Goal: Transaction & Acquisition: Purchase product/service

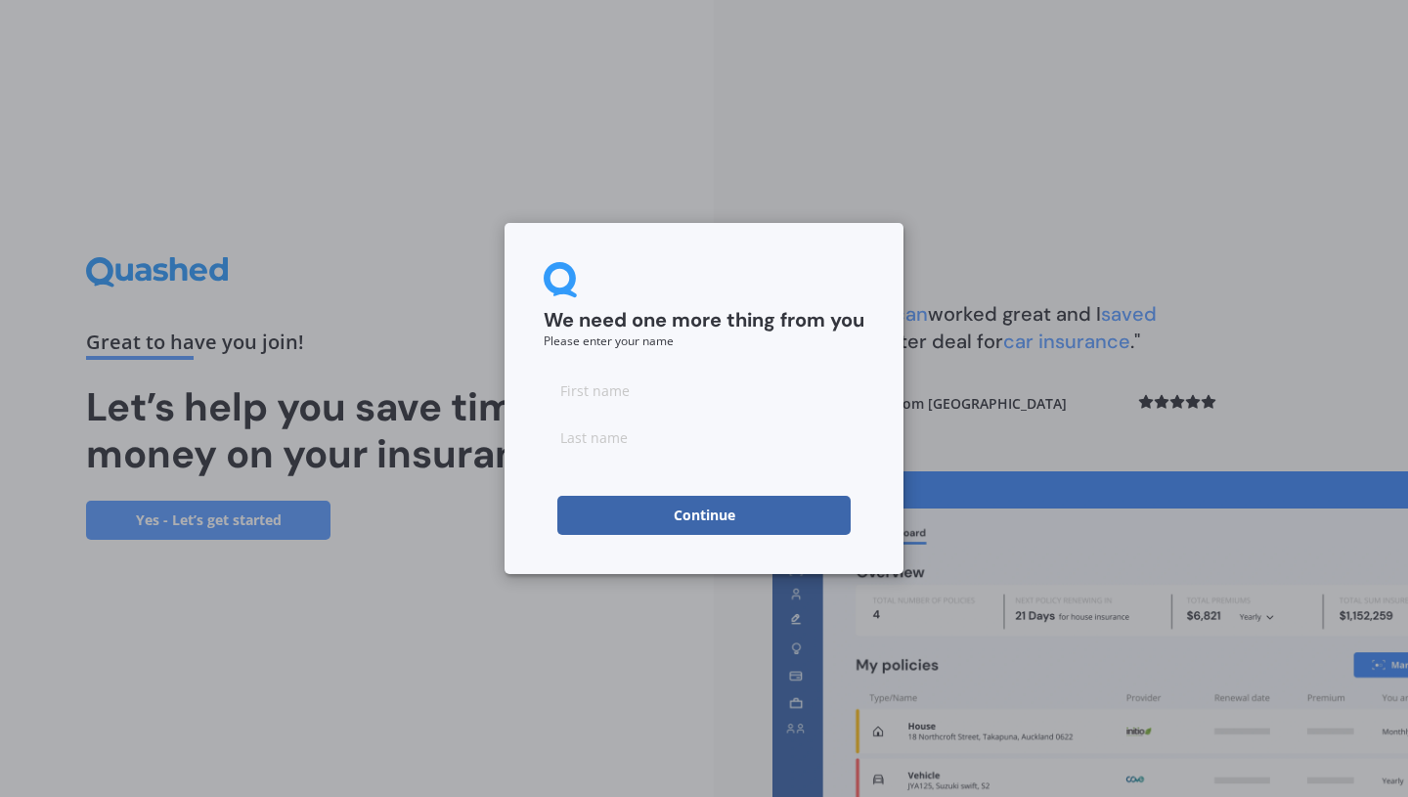
click at [689, 388] on input at bounding box center [704, 390] width 321 height 39
type input "[PERSON_NAME]"
click at [684, 448] on input at bounding box center [704, 436] width 321 height 39
type input "[PERSON_NAME]"
click at [714, 529] on button "Continue" at bounding box center [703, 515] width 293 height 39
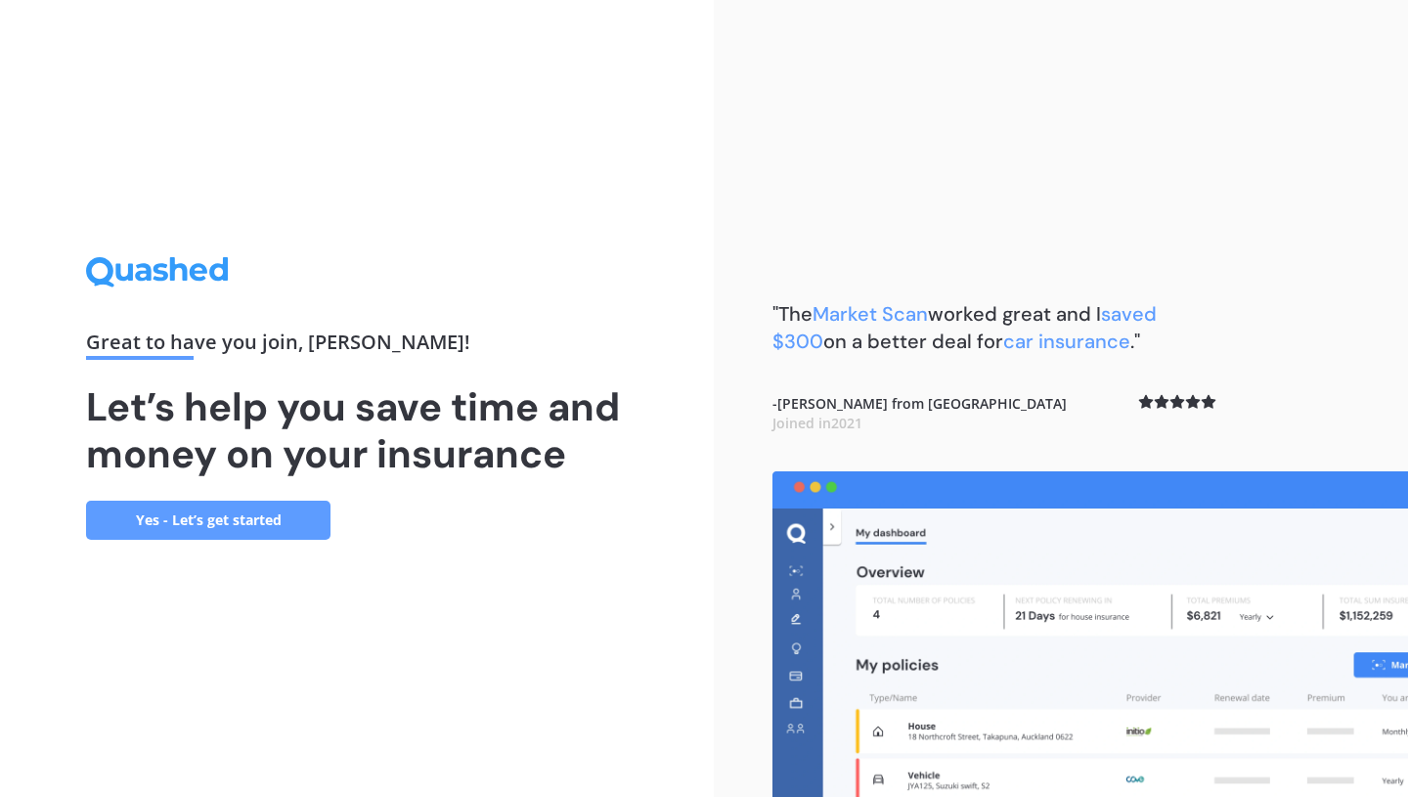
click at [266, 523] on link "Yes - Let’s get started" at bounding box center [208, 520] width 244 height 39
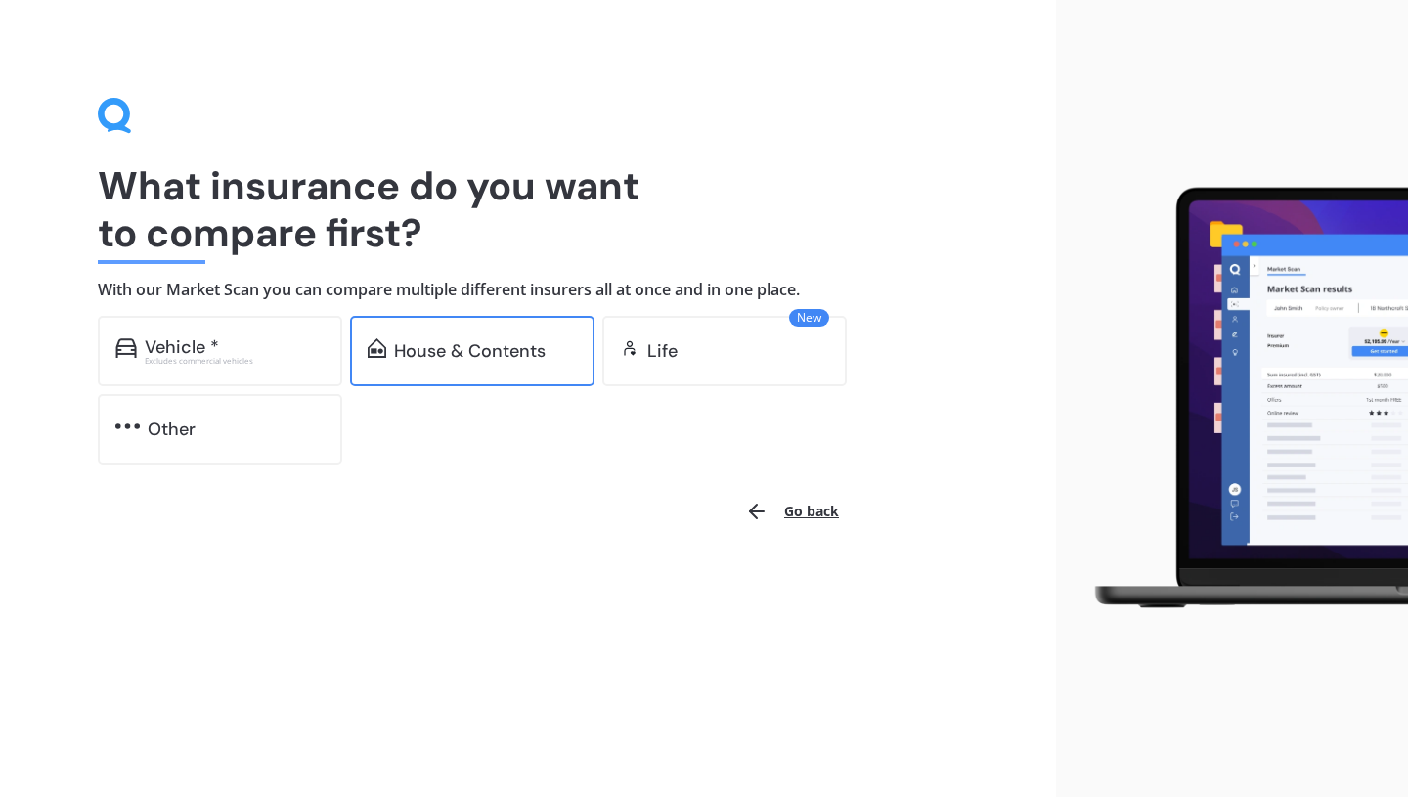
click at [448, 352] on div "House & Contents" at bounding box center [470, 351] width 152 height 20
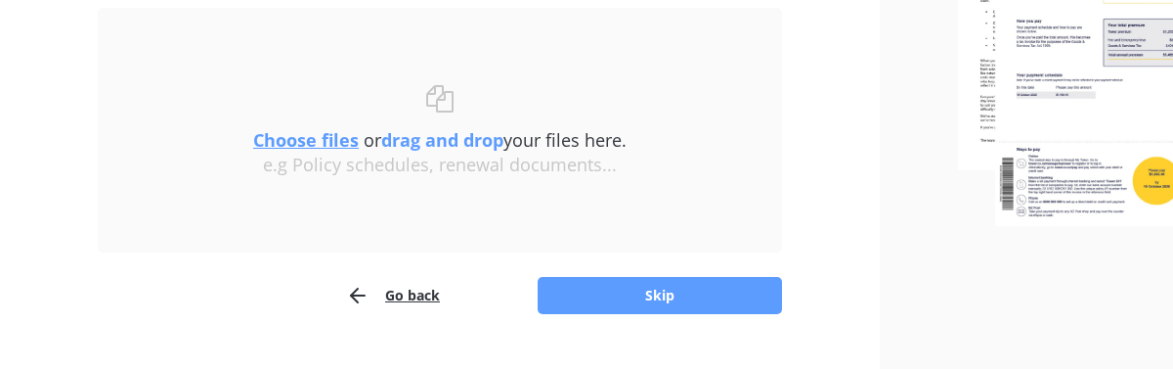
scroll to position [352, 0]
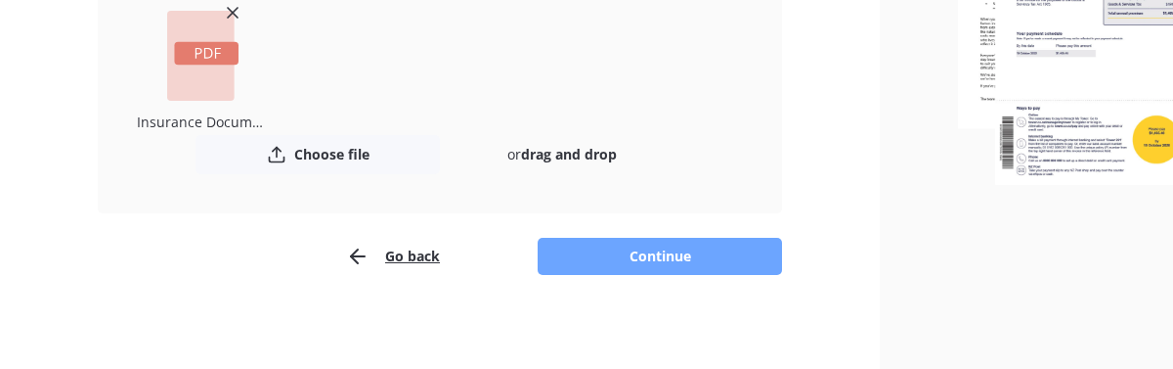
click at [634, 261] on button "Continue" at bounding box center [660, 256] width 244 height 37
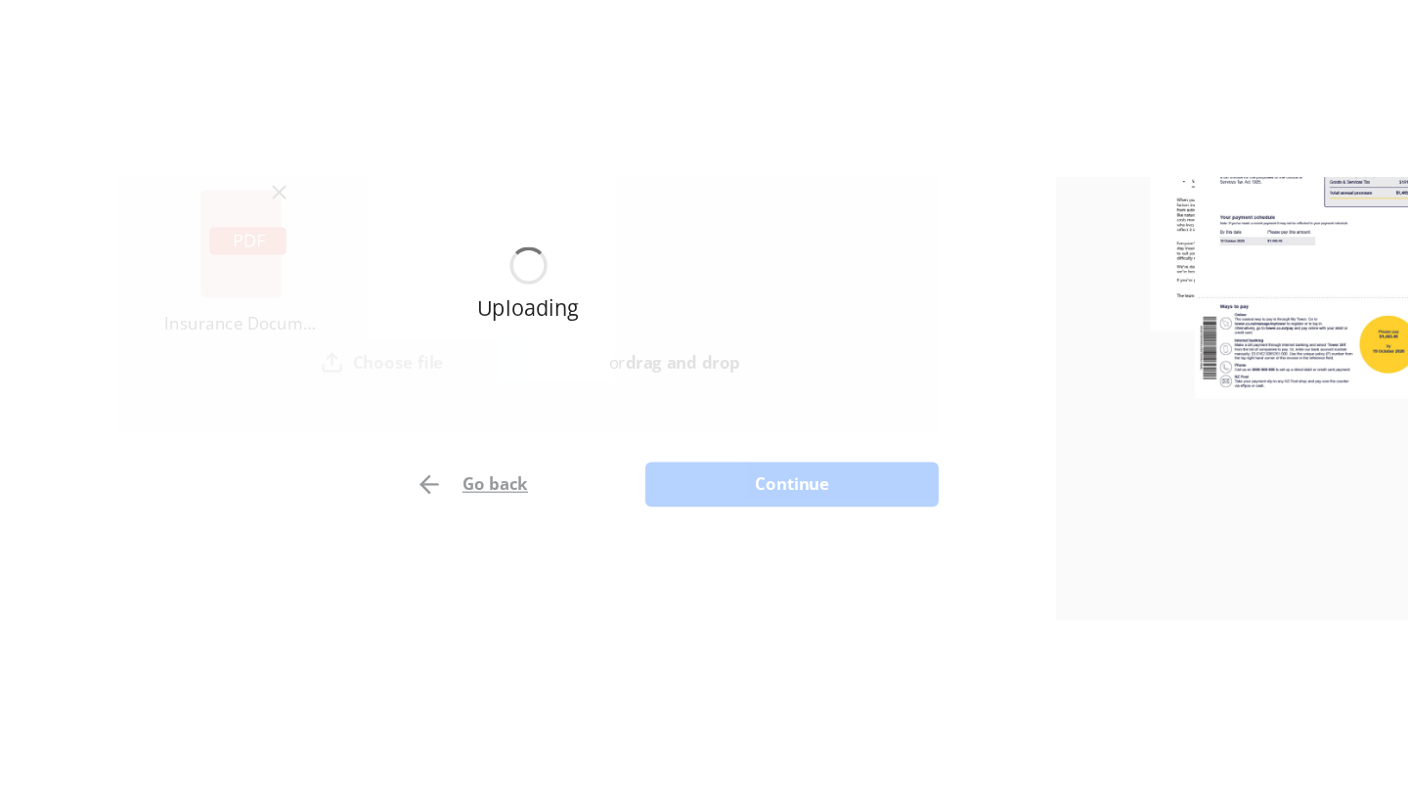
scroll to position [0, 0]
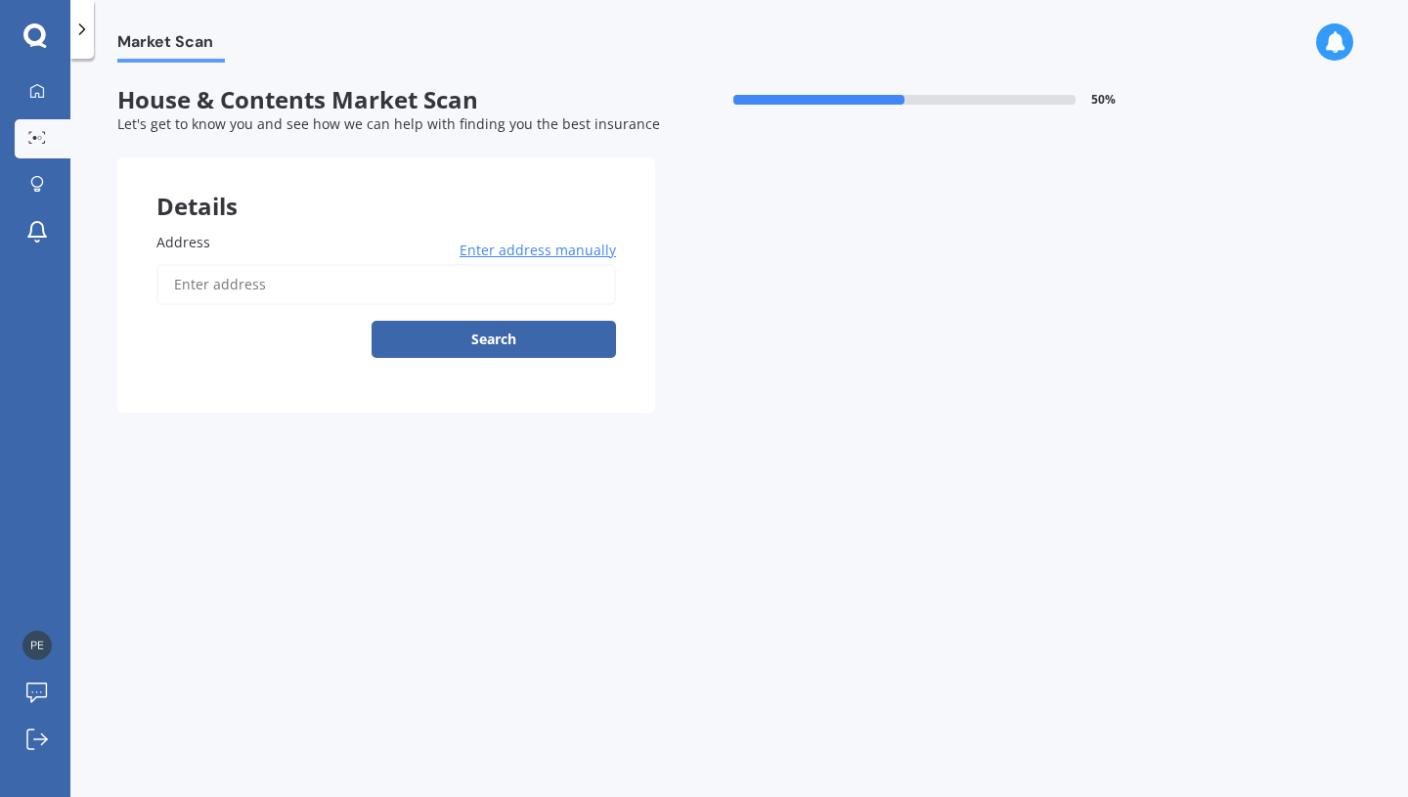
click at [248, 285] on input "Address" at bounding box center [386, 284] width 460 height 41
type input "[STREET_ADDRESS]"
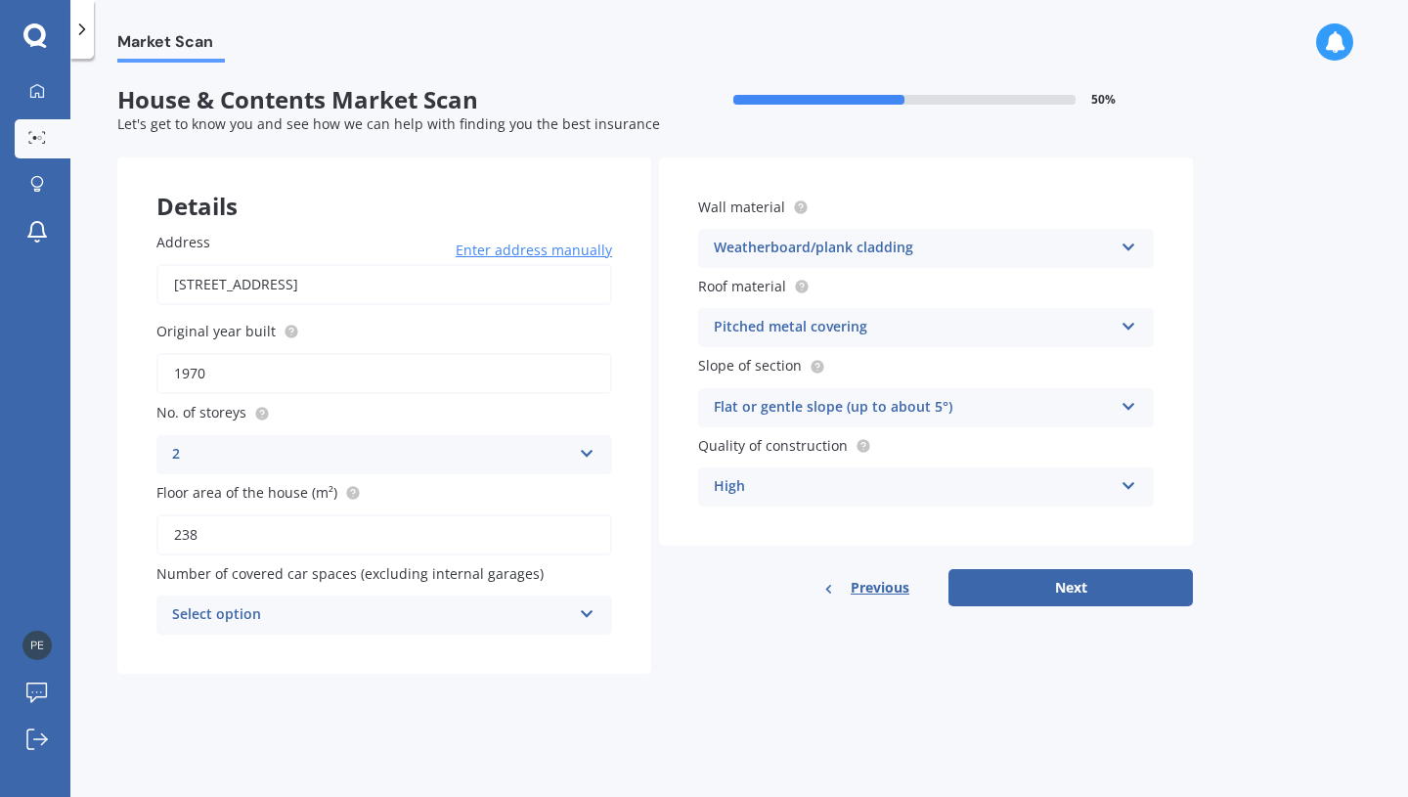
click at [592, 614] on icon at bounding box center [587, 610] width 17 height 14
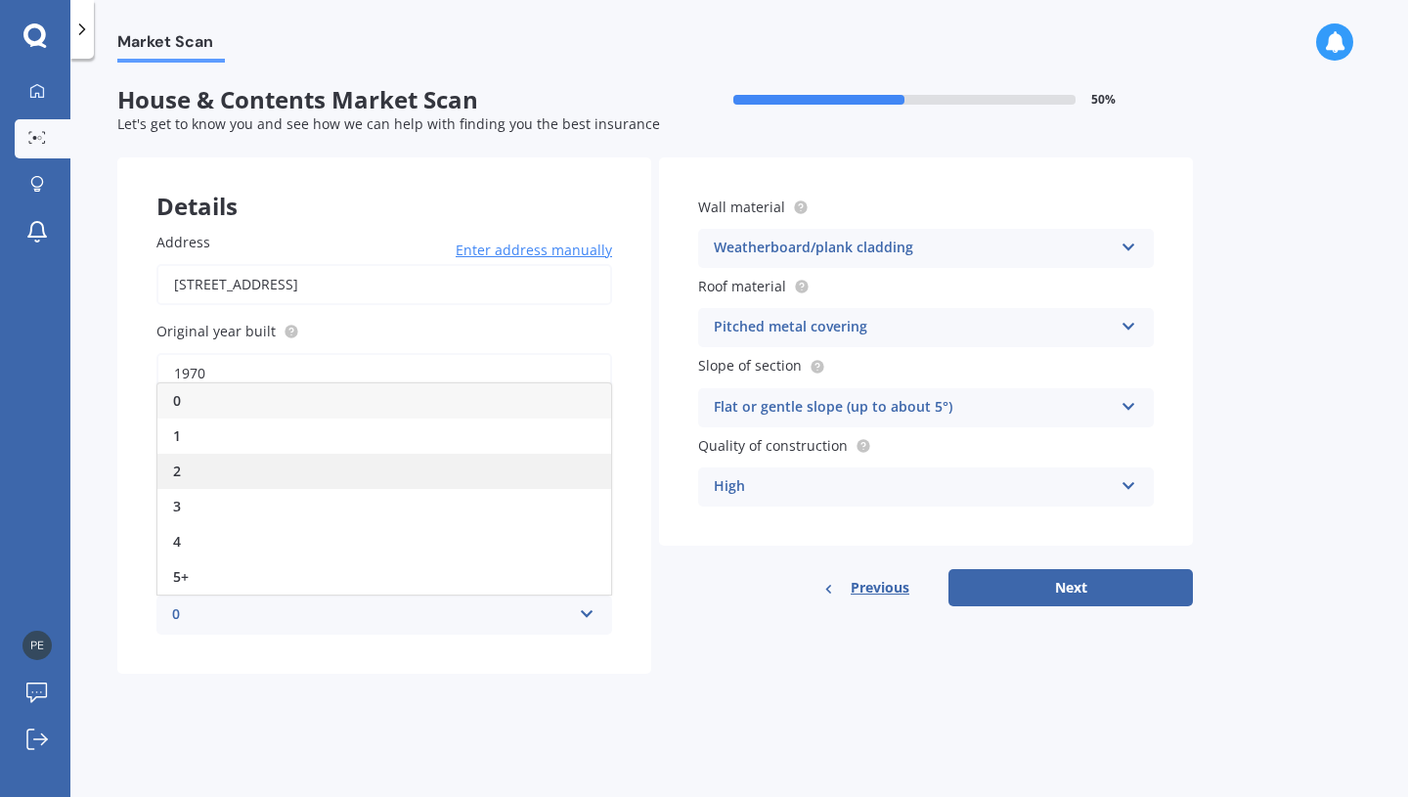
click at [367, 468] on div "2" at bounding box center [384, 471] width 454 height 35
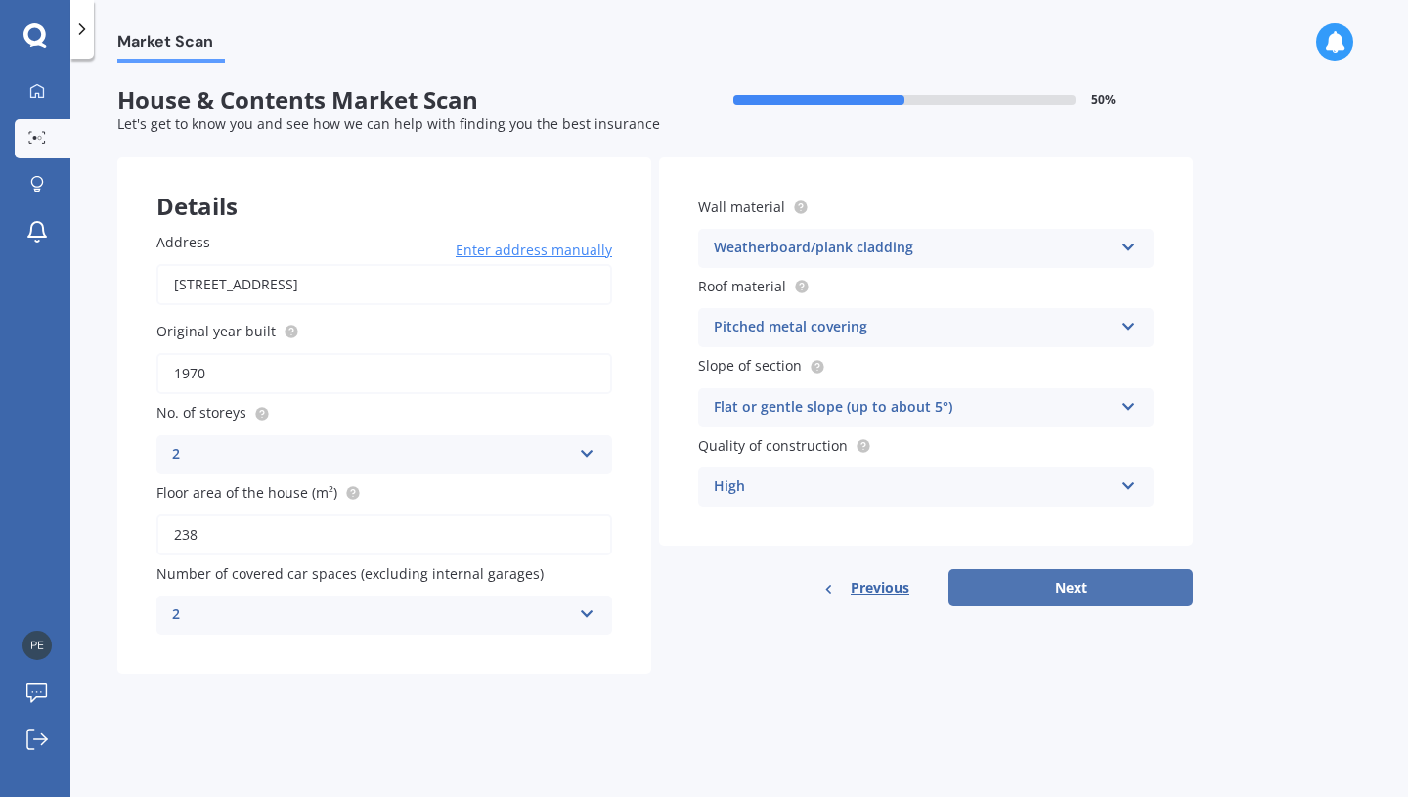
click at [1090, 591] on button "Next" at bounding box center [1070, 587] width 244 height 37
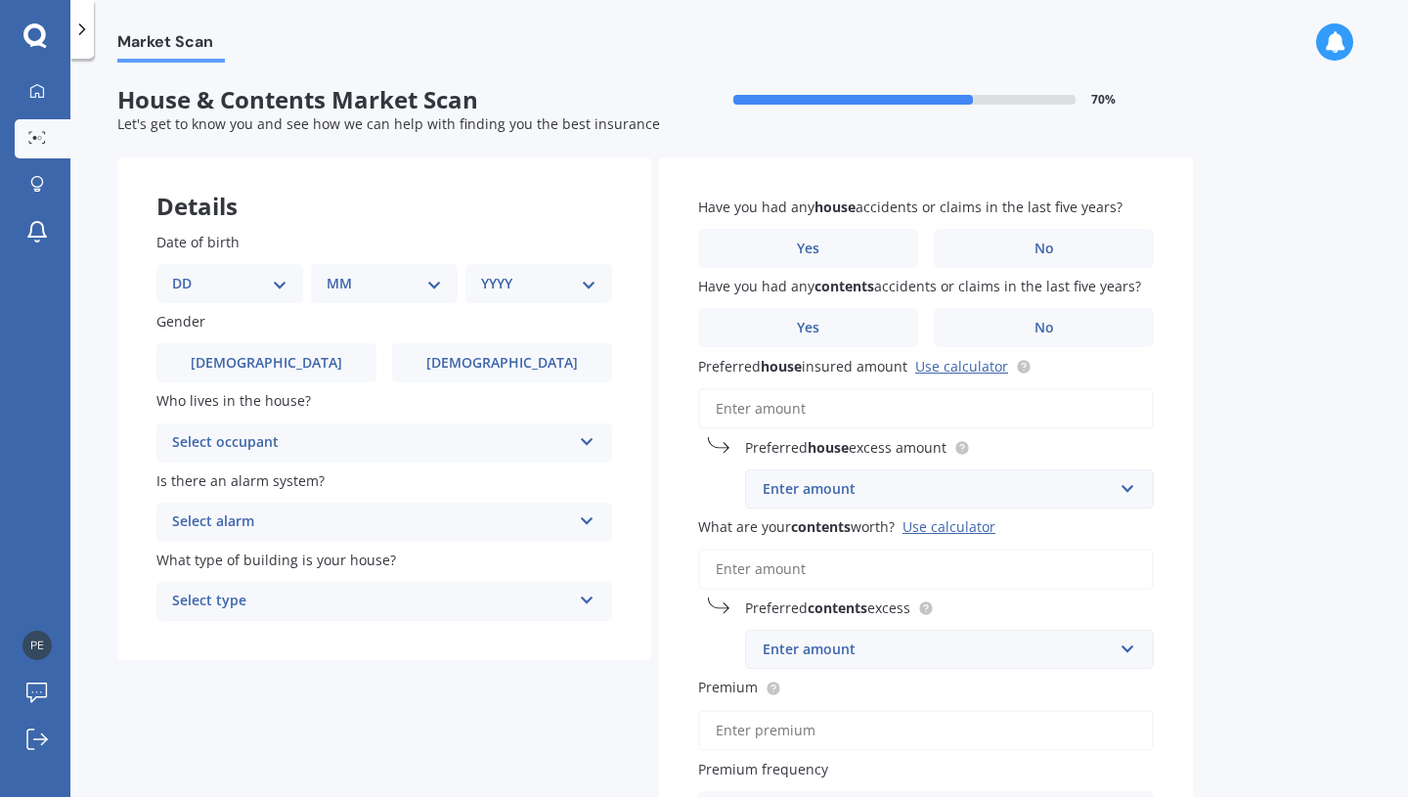
click at [261, 289] on select "DD 01 02 03 04 05 06 07 08 09 10 11 12 13 14 15 16 17 18 19 20 21 22 23 24 25 2…" at bounding box center [229, 284] width 115 height 22
select select "27"
click at [430, 282] on select "MM 01 02 03 04 05 06 07 08 09 10 11 12" at bounding box center [388, 284] width 108 height 22
select select "04"
click at [506, 286] on select "YYYY 2009 2008 2007 2006 2005 2004 2003 2002 2001 2000 1999 1998 1997 1996 1995…" at bounding box center [535, 284] width 108 height 22
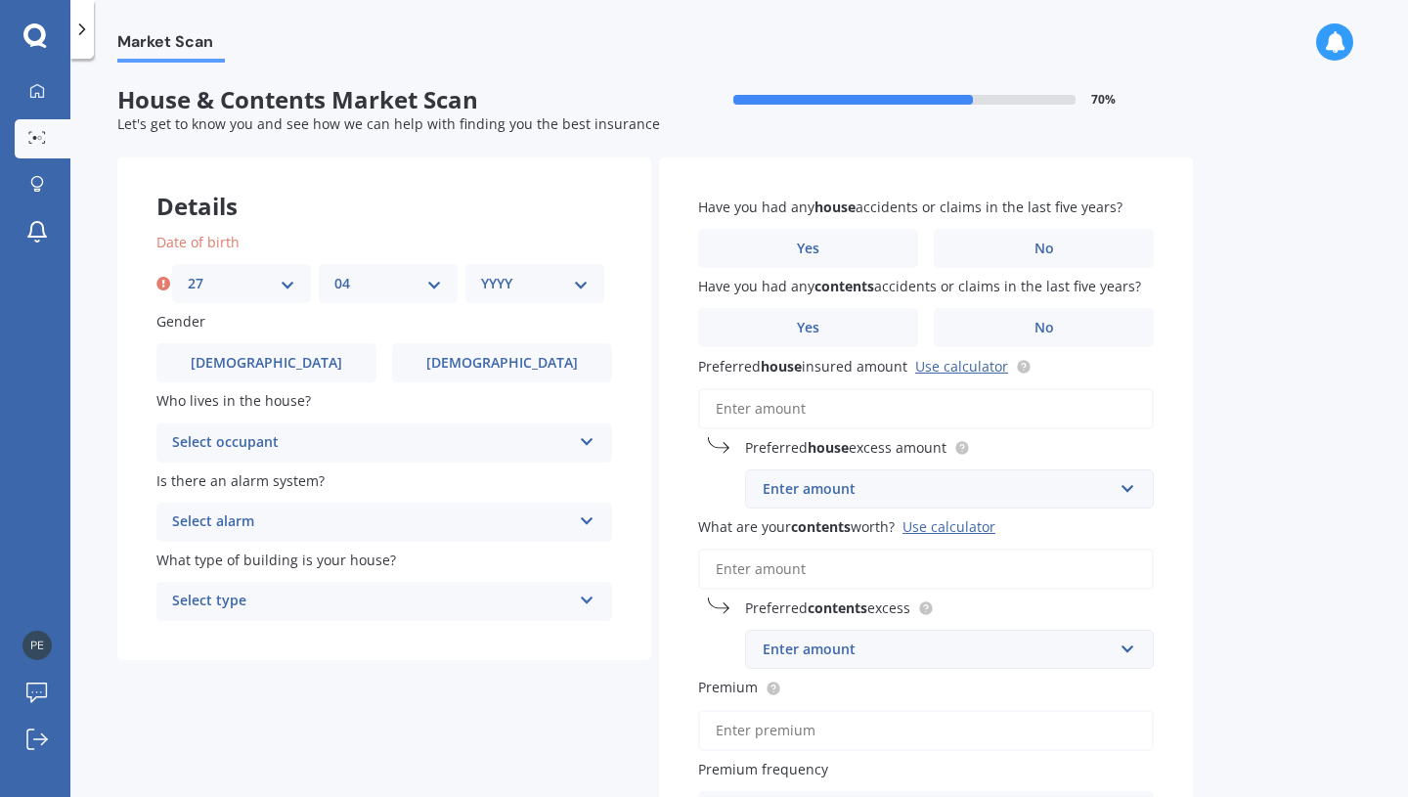
select select "1989"
click at [447, 371] on label "[DEMOGRAPHIC_DATA]" at bounding box center [502, 362] width 220 height 39
click at [0, 0] on input "[DEMOGRAPHIC_DATA]" at bounding box center [0, 0] width 0 height 0
click at [474, 442] on div "Select occupant" at bounding box center [371, 442] width 399 height 23
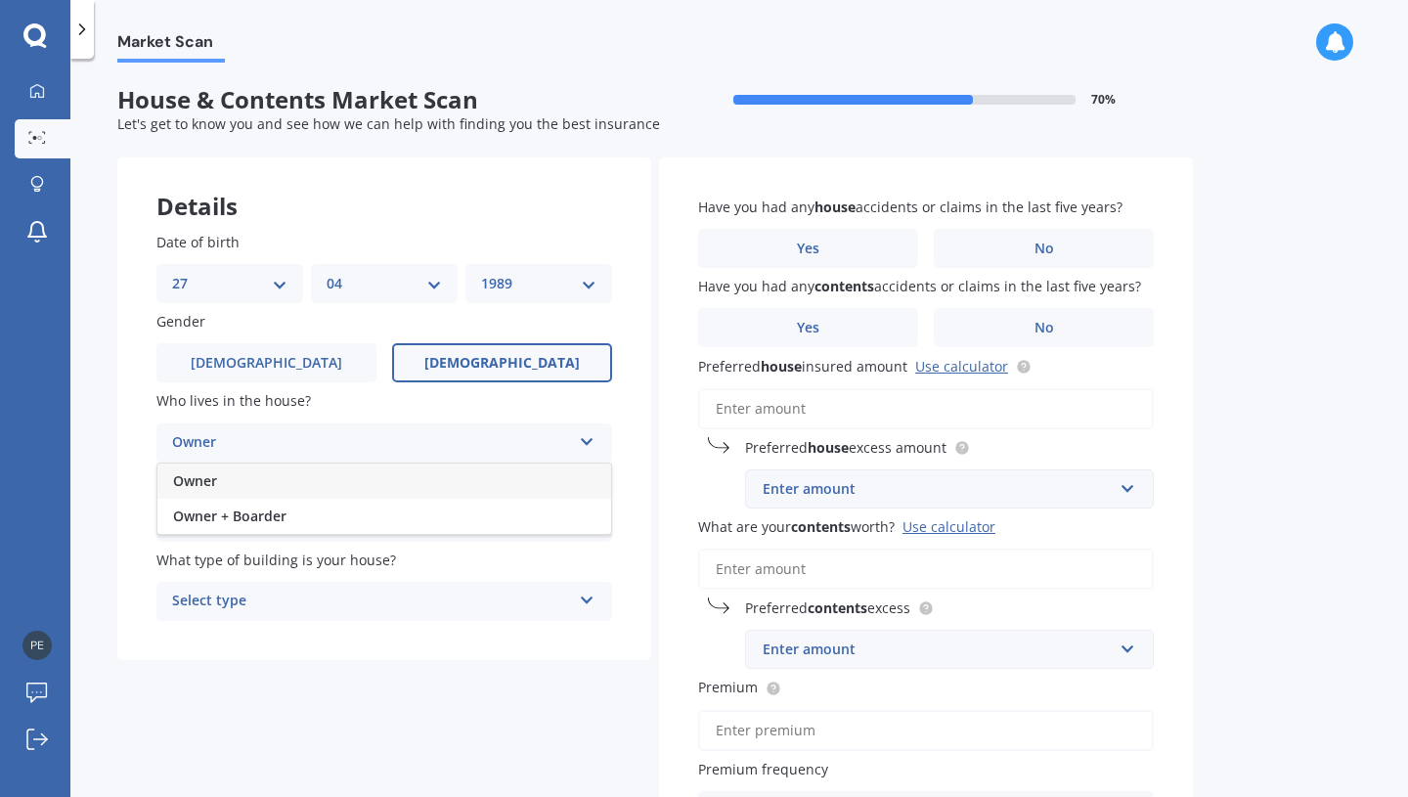
click at [453, 479] on div "Owner" at bounding box center [384, 480] width 454 height 35
click at [467, 528] on div "Select alarm" at bounding box center [371, 521] width 399 height 23
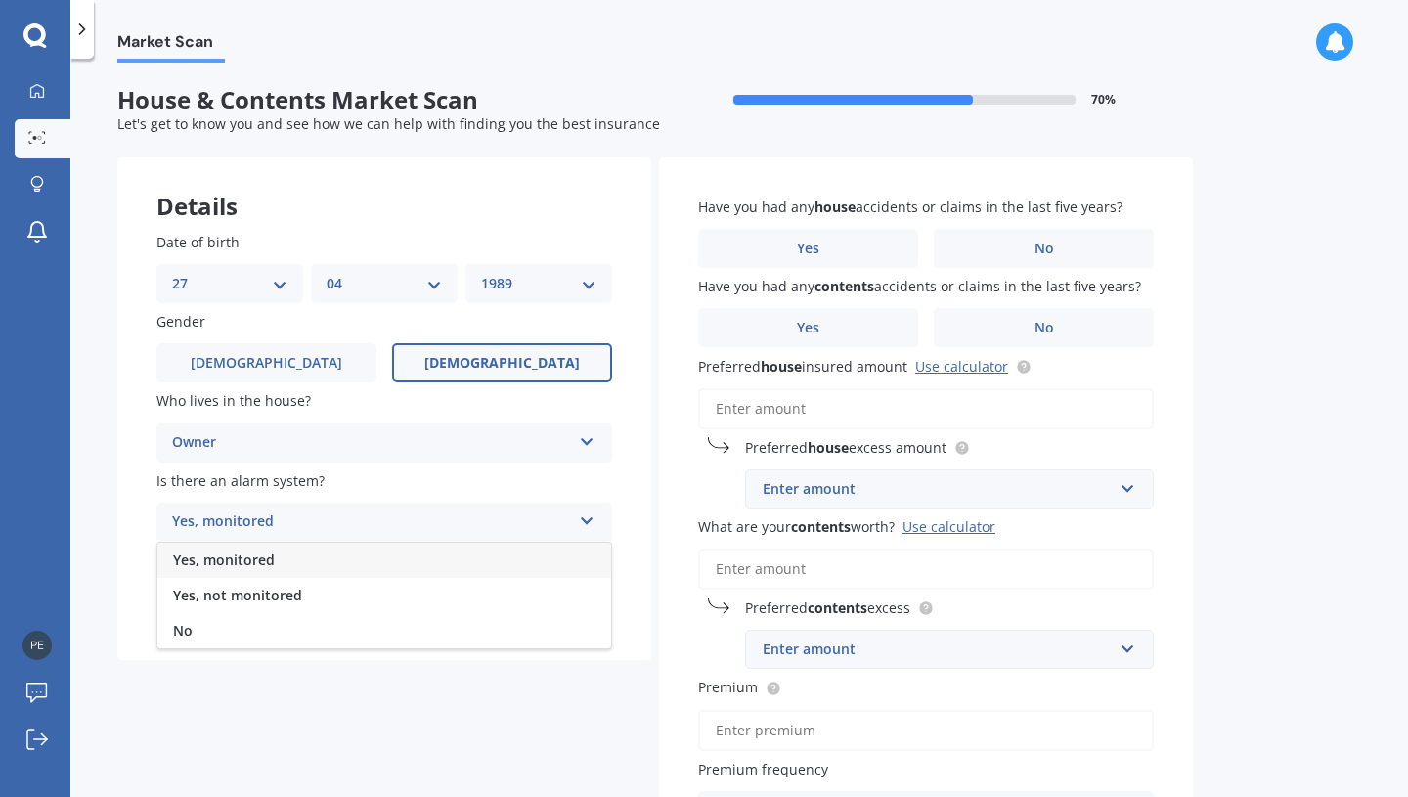
click at [434, 567] on div "Yes, monitored" at bounding box center [384, 560] width 454 height 35
click at [461, 604] on div "Select type" at bounding box center [371, 601] width 399 height 23
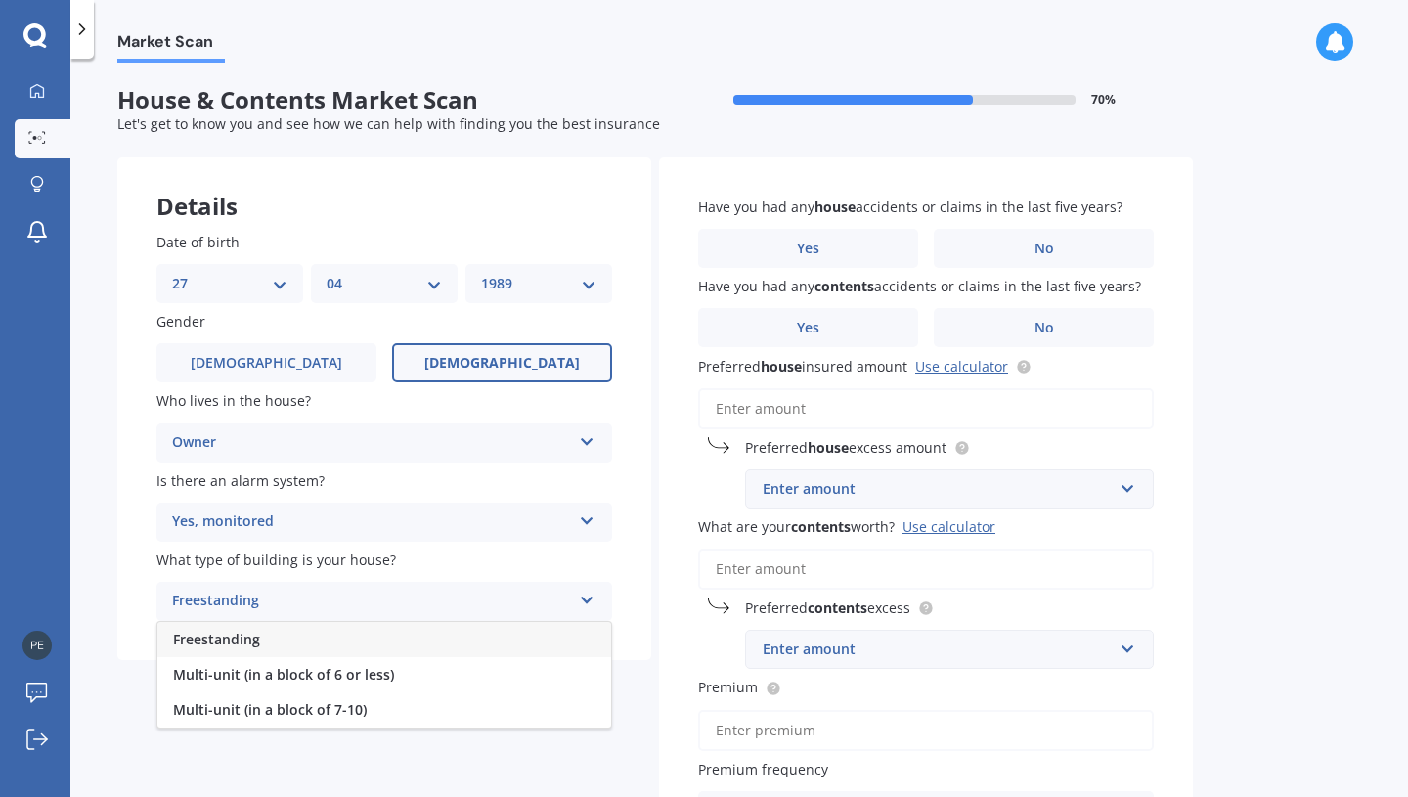
click at [469, 640] on div "Freestanding" at bounding box center [384, 639] width 454 height 35
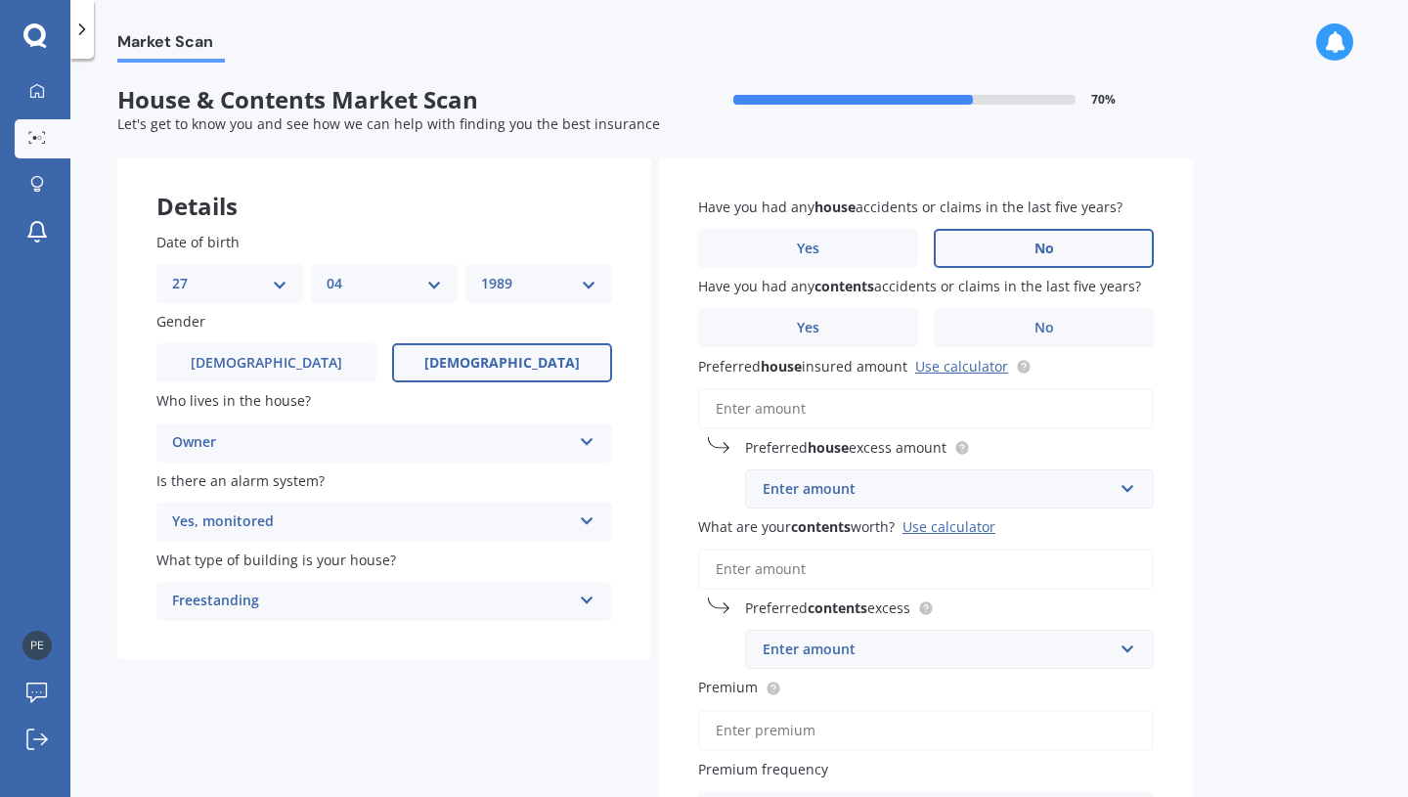
click at [1013, 240] on label "No" at bounding box center [1044, 248] width 220 height 39
click at [0, 0] on input "No" at bounding box center [0, 0] width 0 height 0
click at [1020, 321] on label "No" at bounding box center [1044, 327] width 220 height 39
click at [0, 0] on input "No" at bounding box center [0, 0] width 0 height 0
click at [906, 413] on input "Preferred house insured amount Use calculator" at bounding box center [926, 408] width 456 height 41
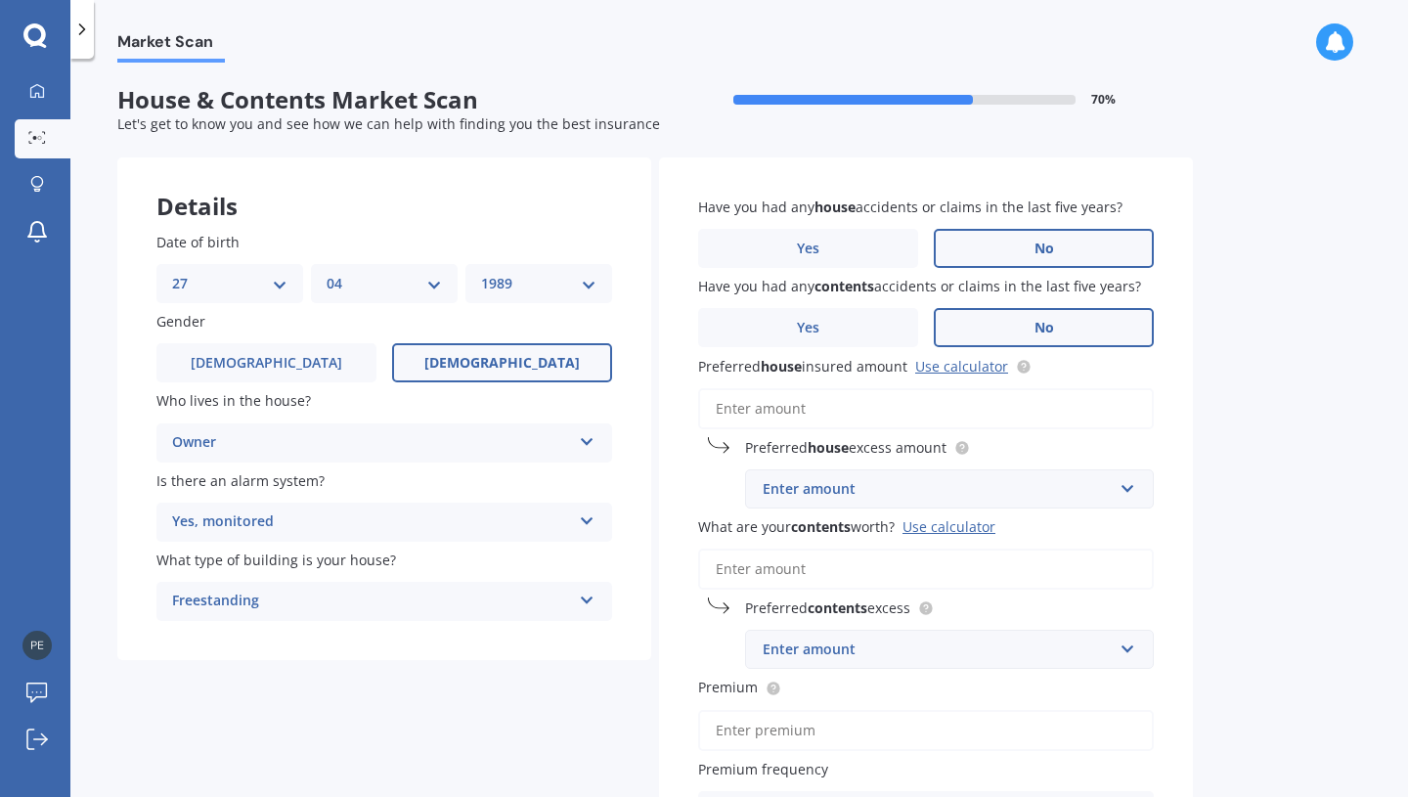
type input "$5"
type input "$6"
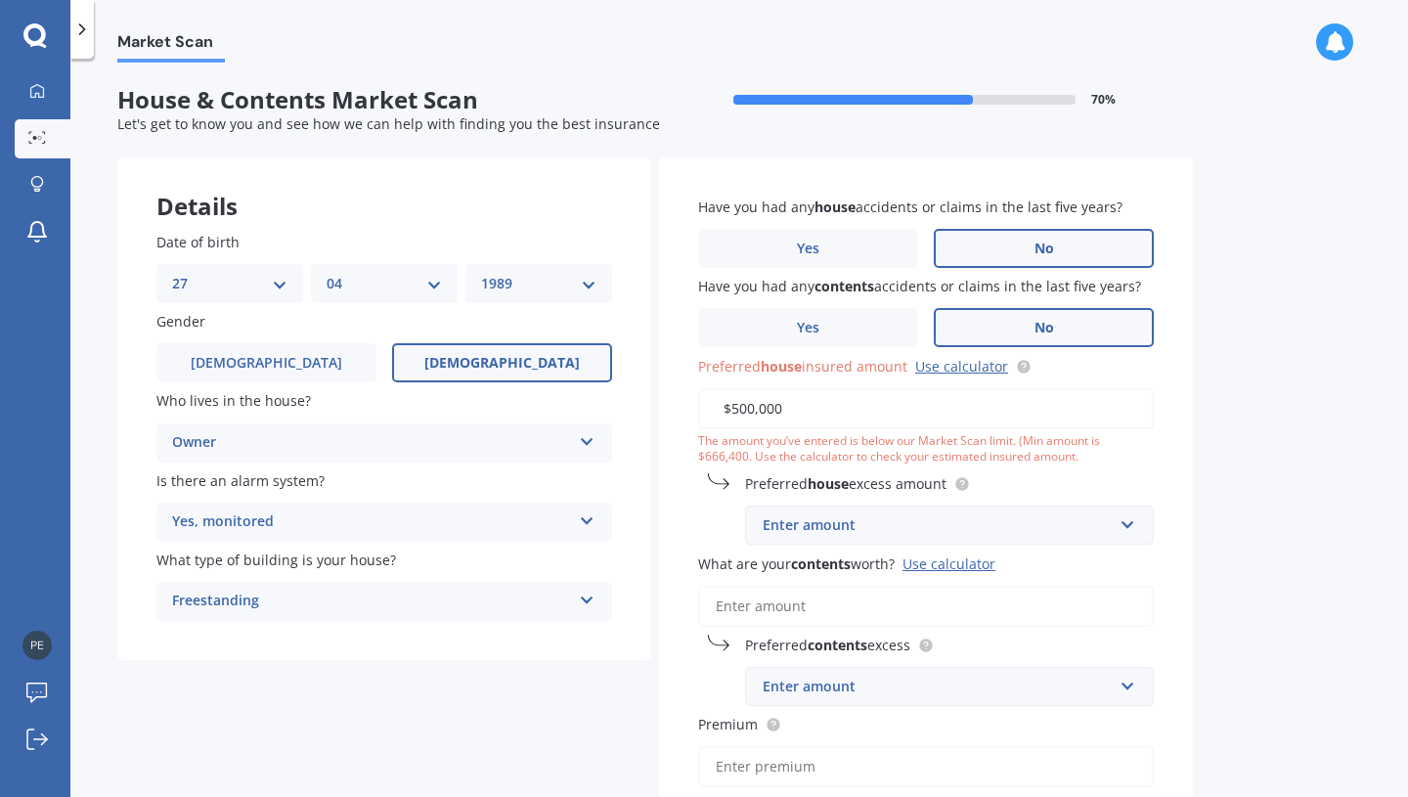
type input "$500,000"
click at [933, 521] on div "Enter amount" at bounding box center [938, 525] width 350 height 22
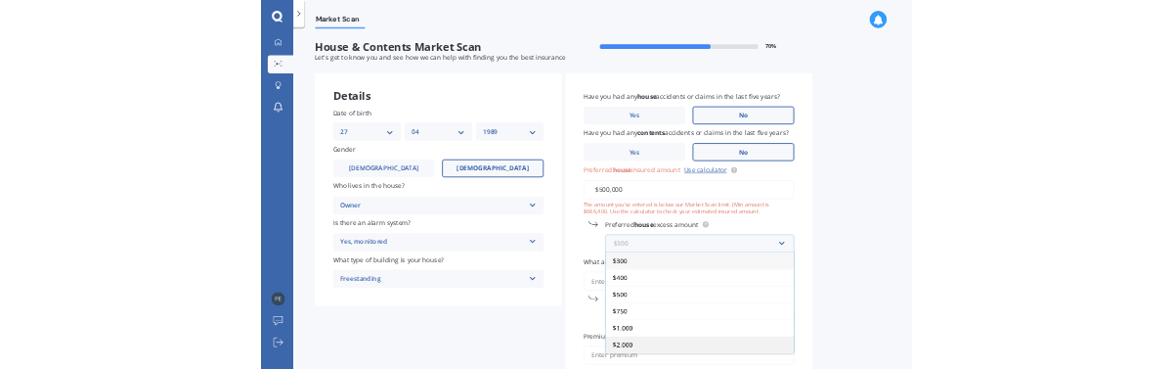
scroll to position [35, 0]
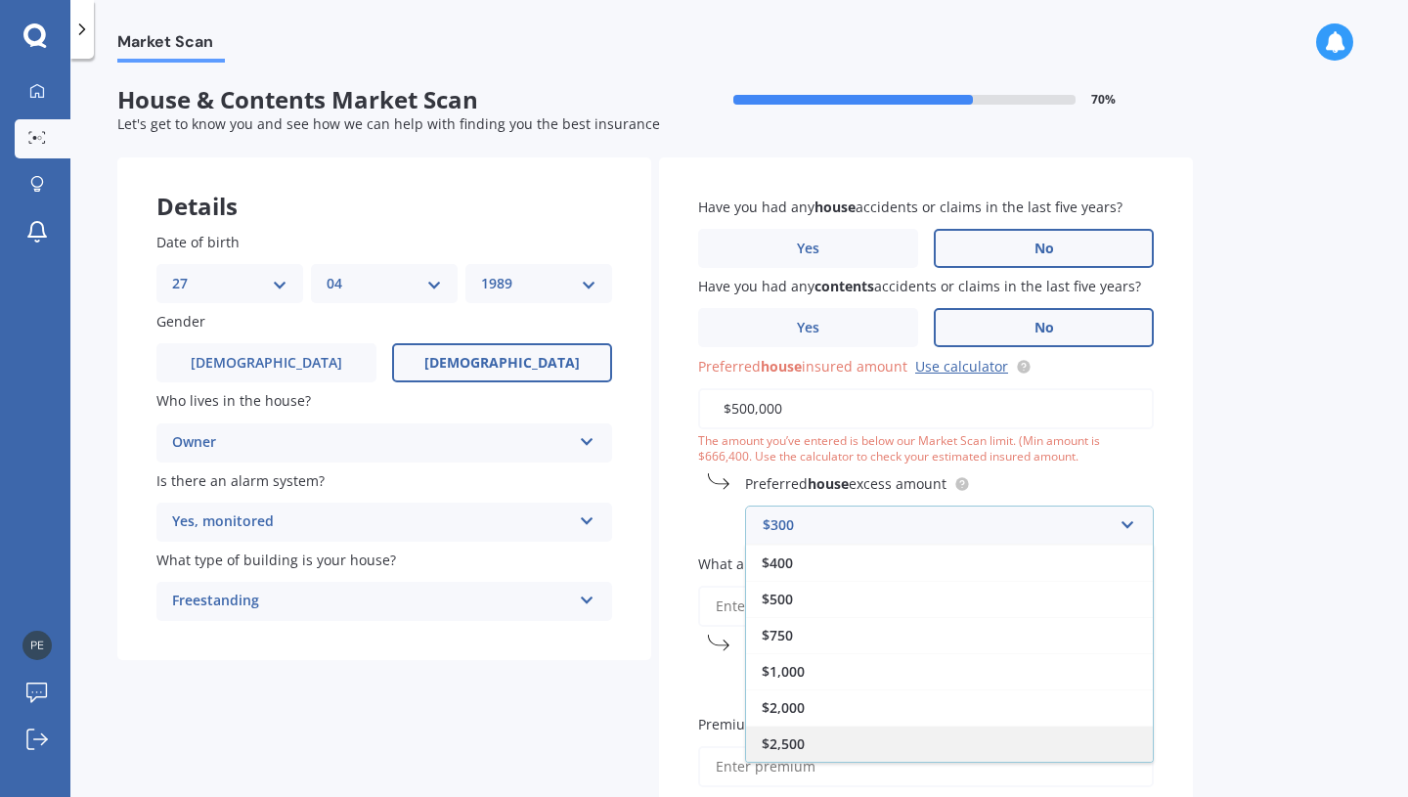
click at [914, 743] on div "$2,500" at bounding box center [949, 743] width 407 height 36
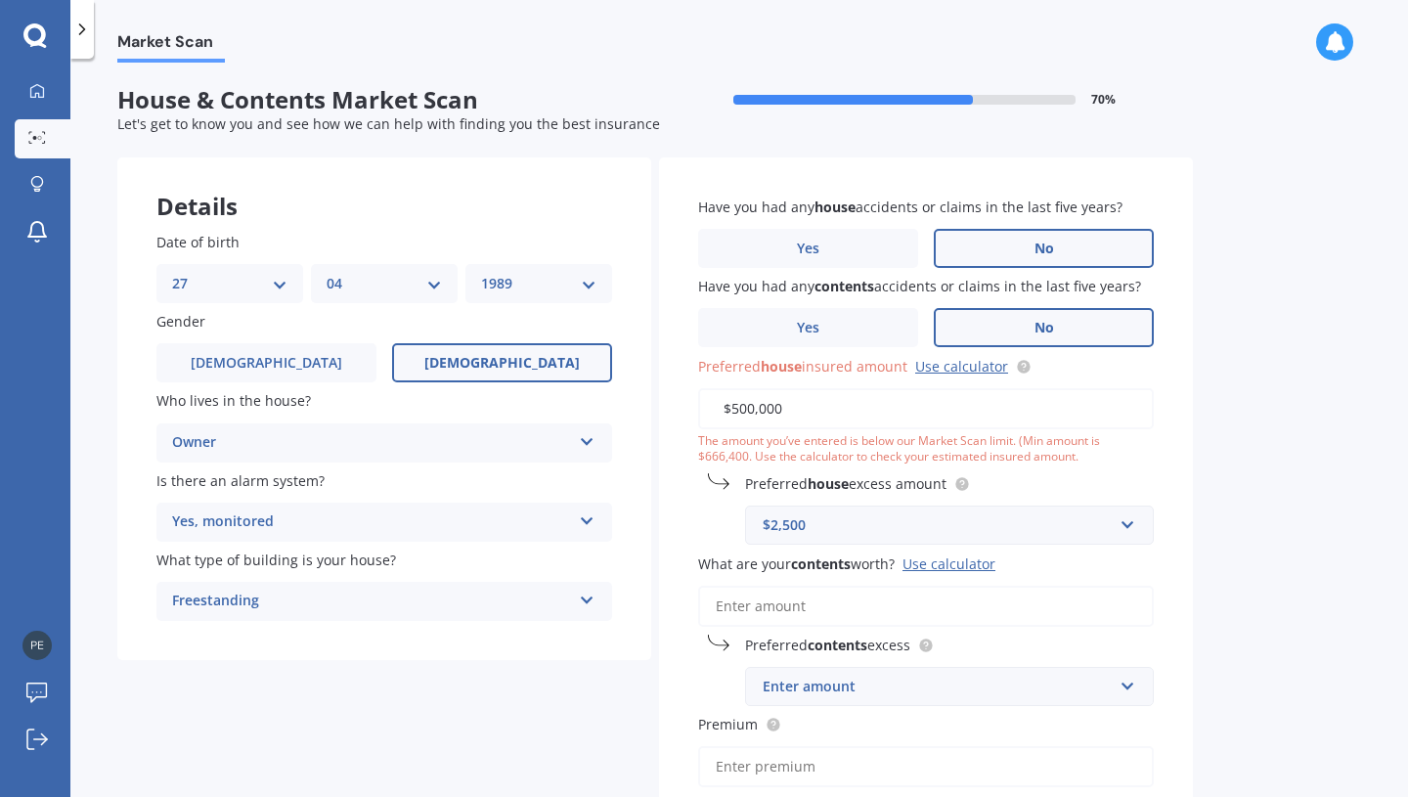
click at [869, 606] on input "What are your contents worth? Use calculator" at bounding box center [926, 606] width 456 height 41
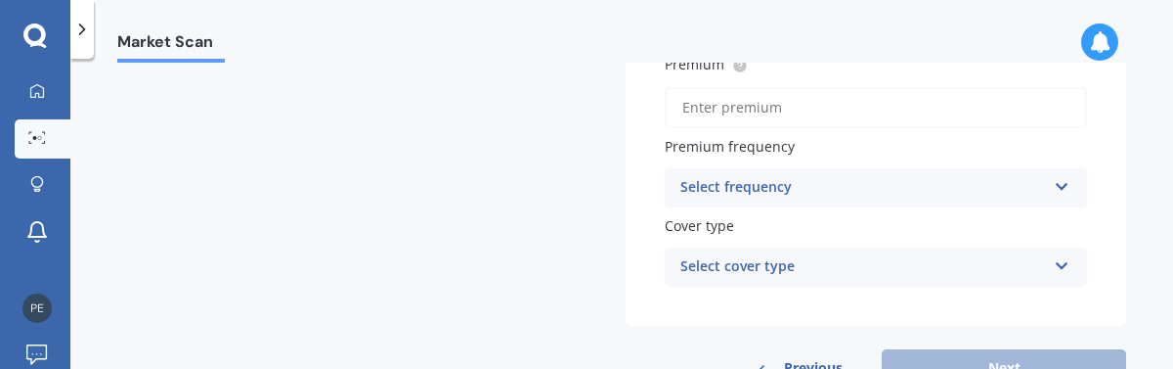
scroll to position [706, 0]
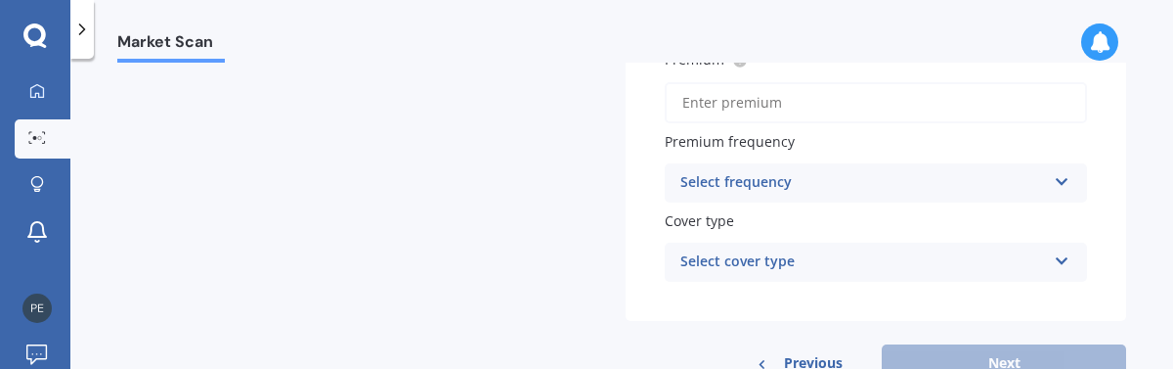
click at [1041, 189] on div "Select frequency Yearly Six-Monthly Quarterly Monthly Fortnightly Weekly" at bounding box center [876, 182] width 422 height 39
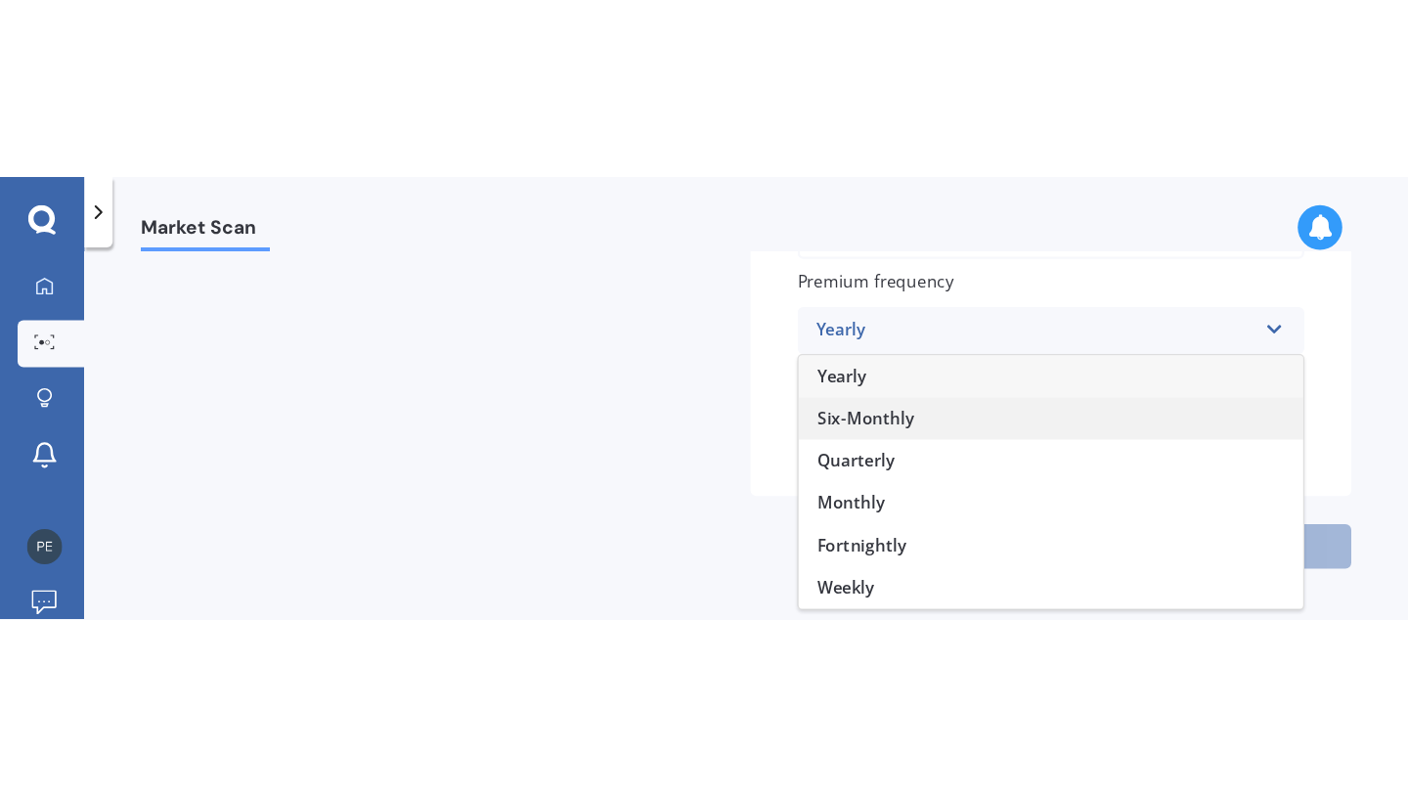
scroll to position [769, 0]
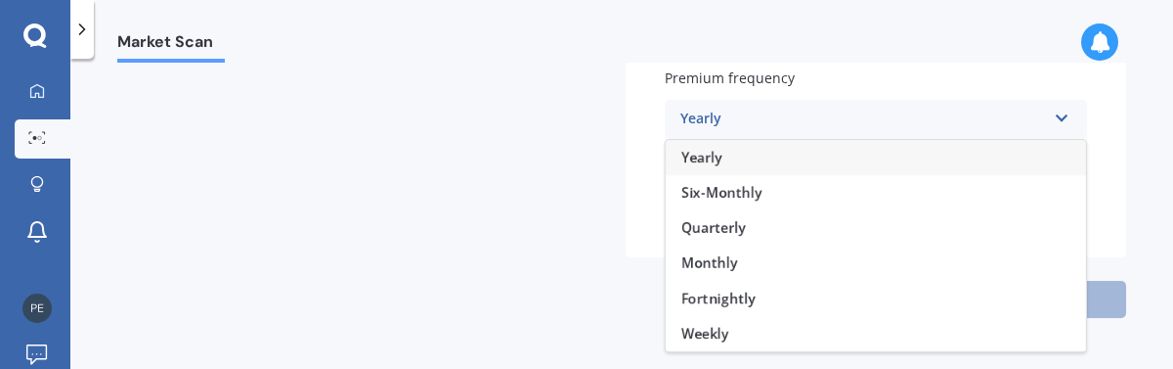
click at [934, 167] on div "Yearly" at bounding box center [876, 157] width 420 height 35
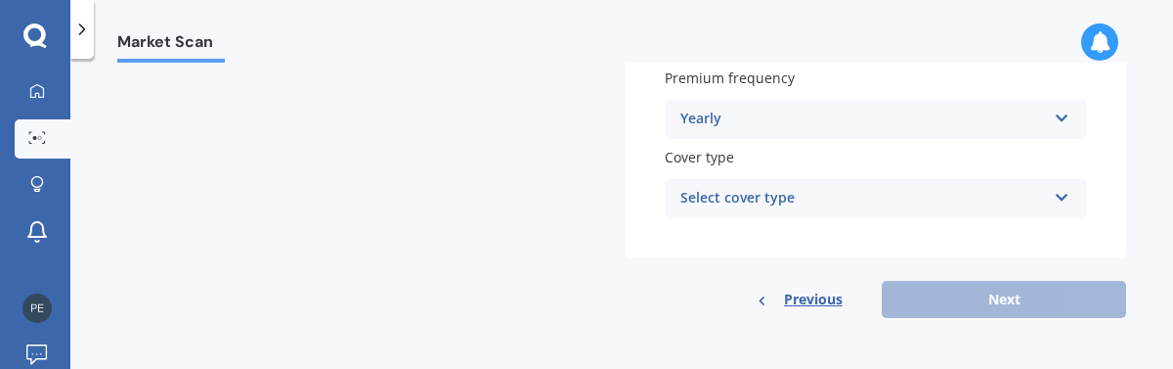
click at [1042, 198] on div "Select cover type High" at bounding box center [876, 198] width 422 height 39
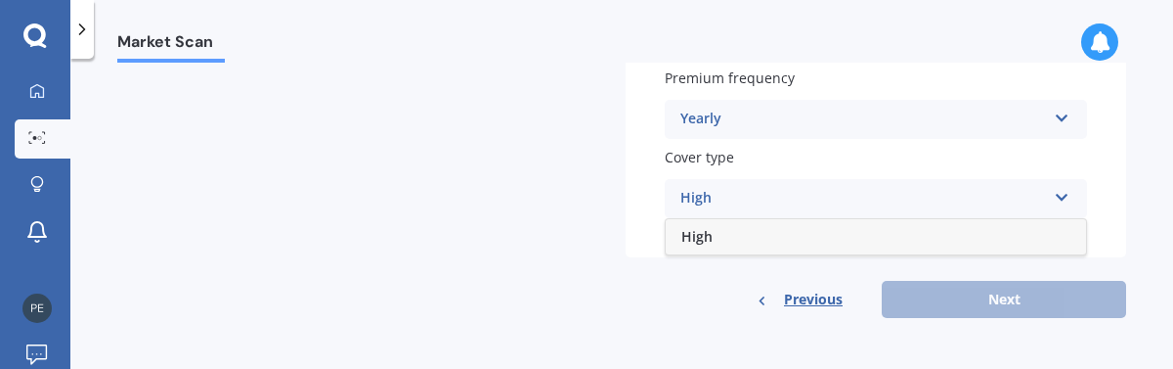
click at [1042, 198] on div "High High" at bounding box center [876, 198] width 422 height 39
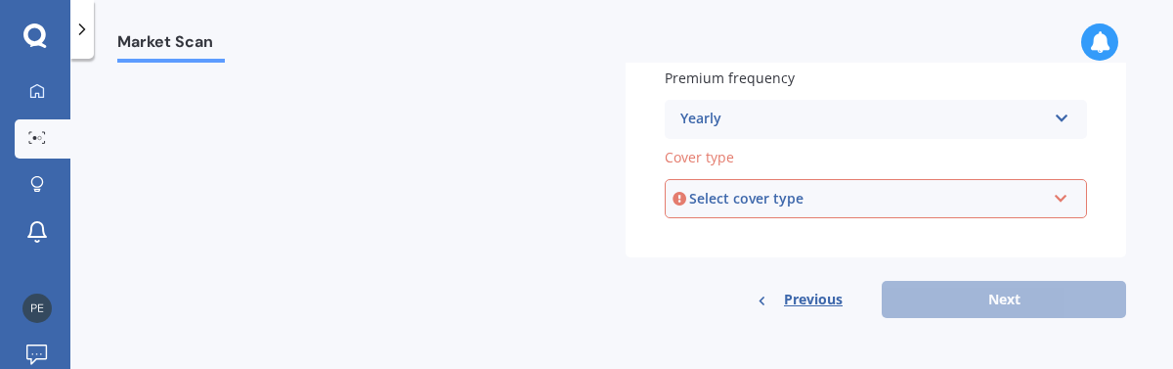
click at [1040, 204] on div "Select cover type High" at bounding box center [876, 198] width 422 height 39
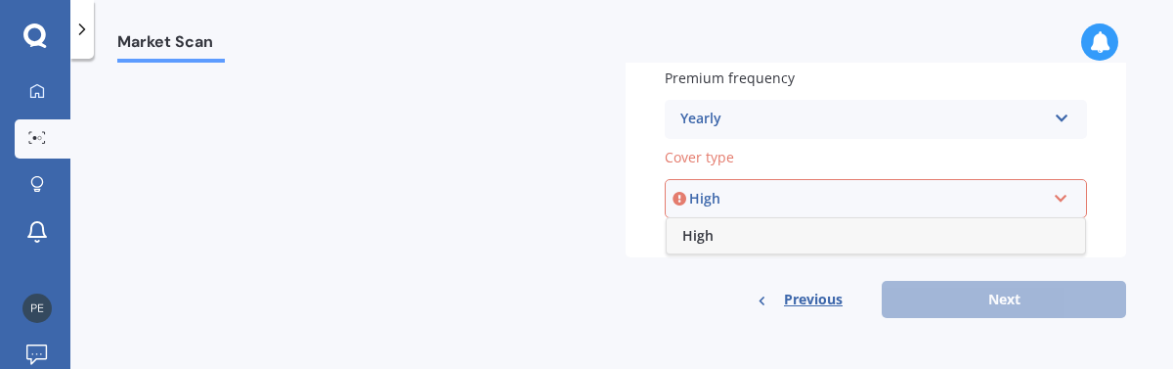
click at [997, 249] on div "High" at bounding box center [876, 235] width 418 height 35
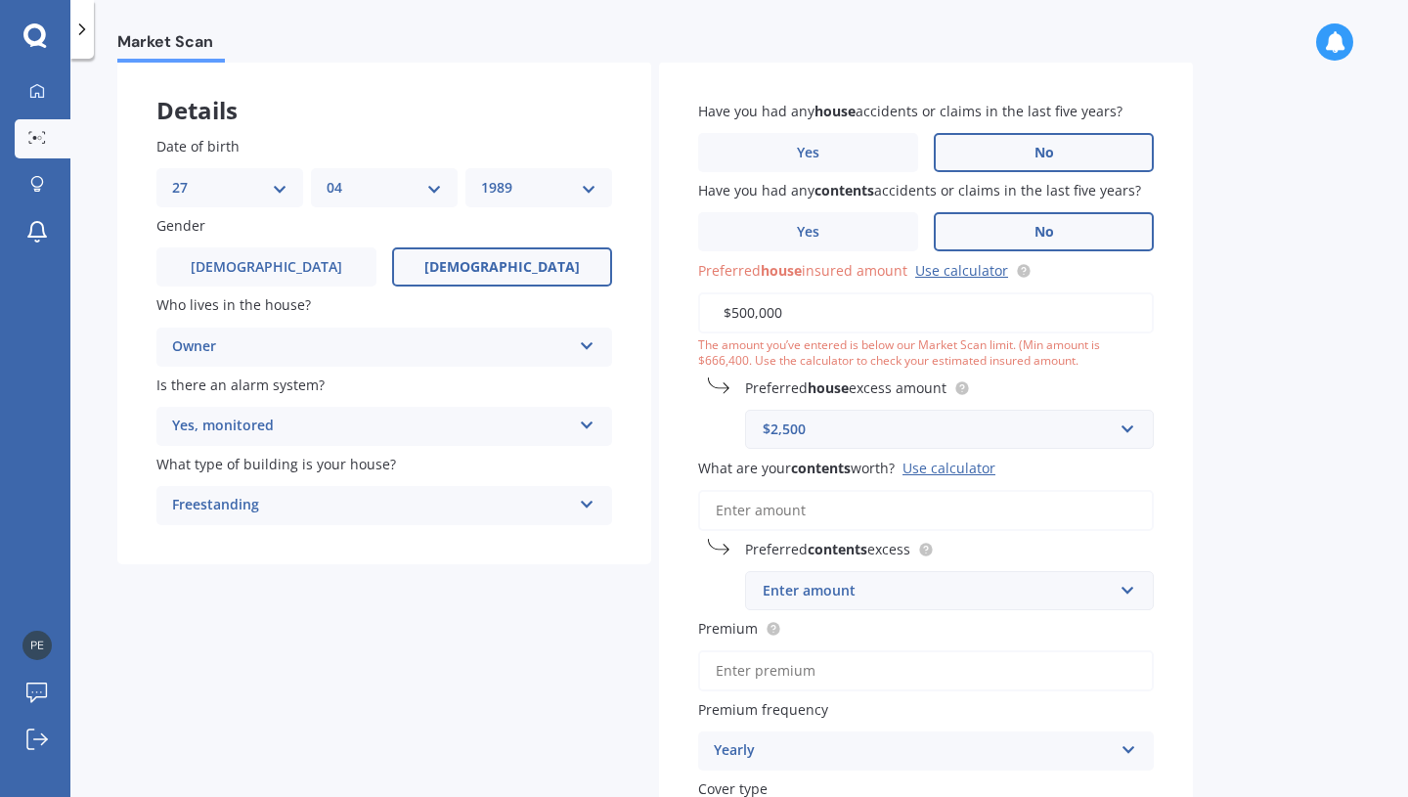
scroll to position [99, 0]
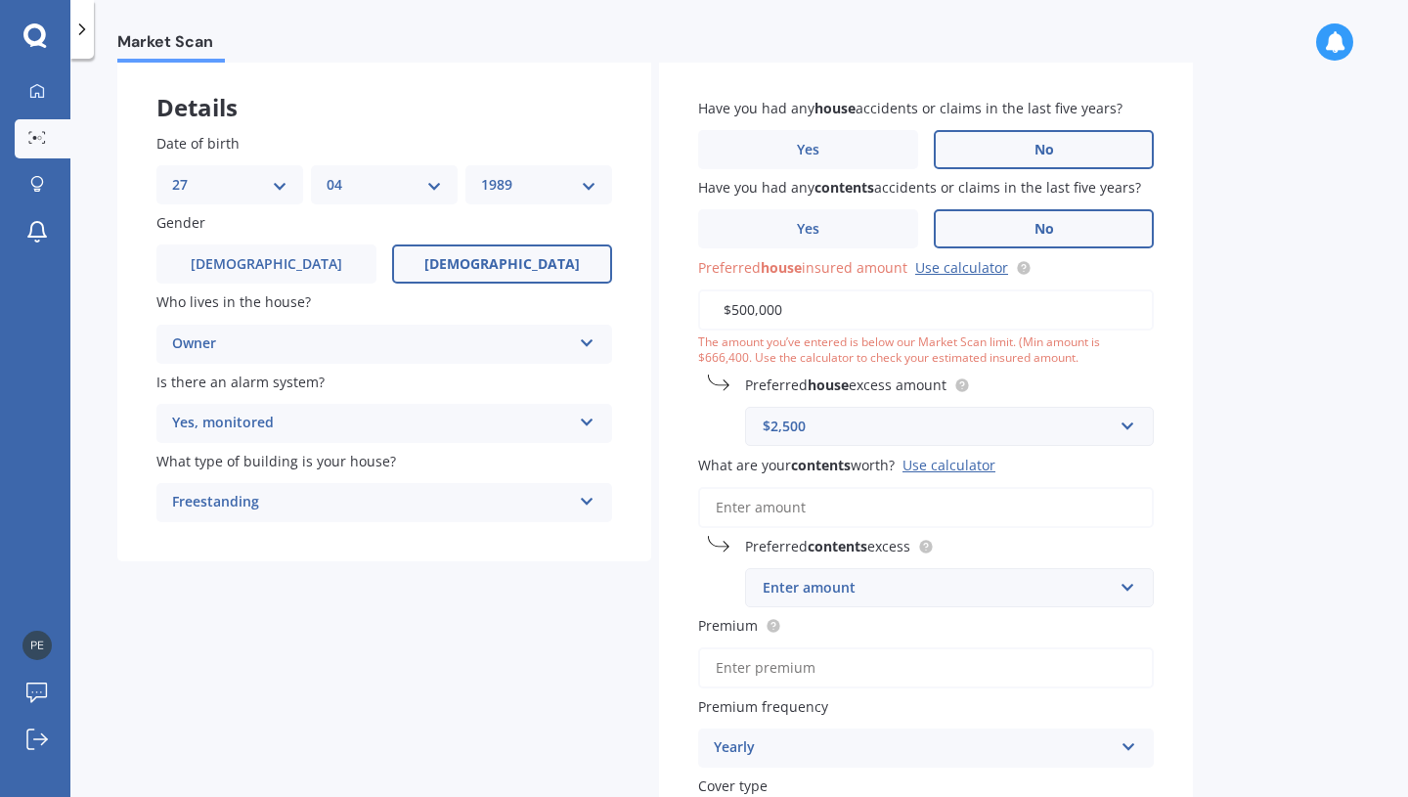
click at [841, 497] on input "What are your contents worth? Use calculator" at bounding box center [926, 507] width 456 height 41
type input "$0"
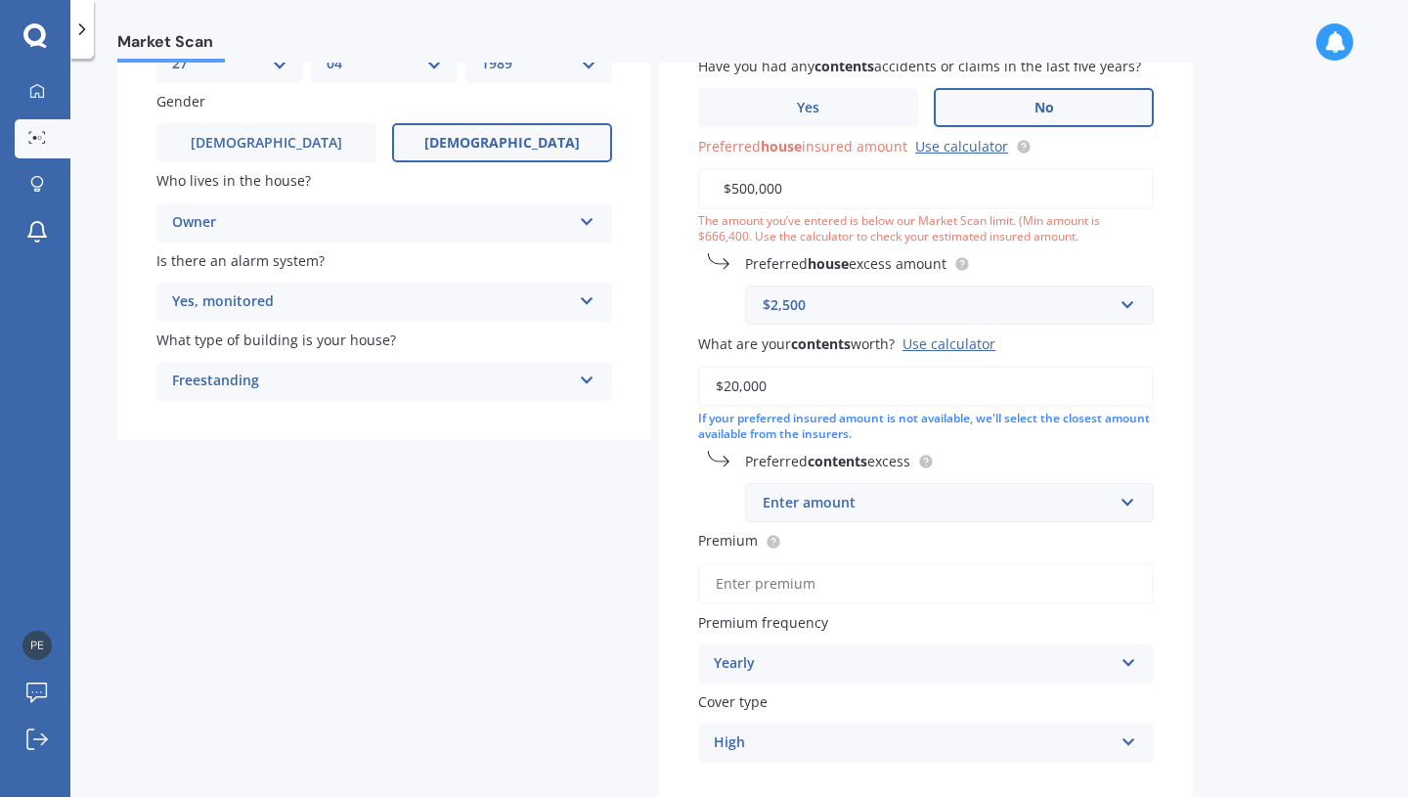
scroll to position [222, 0]
type input "$20,000"
click at [1056, 507] on div "Enter amount" at bounding box center [938, 501] width 350 height 22
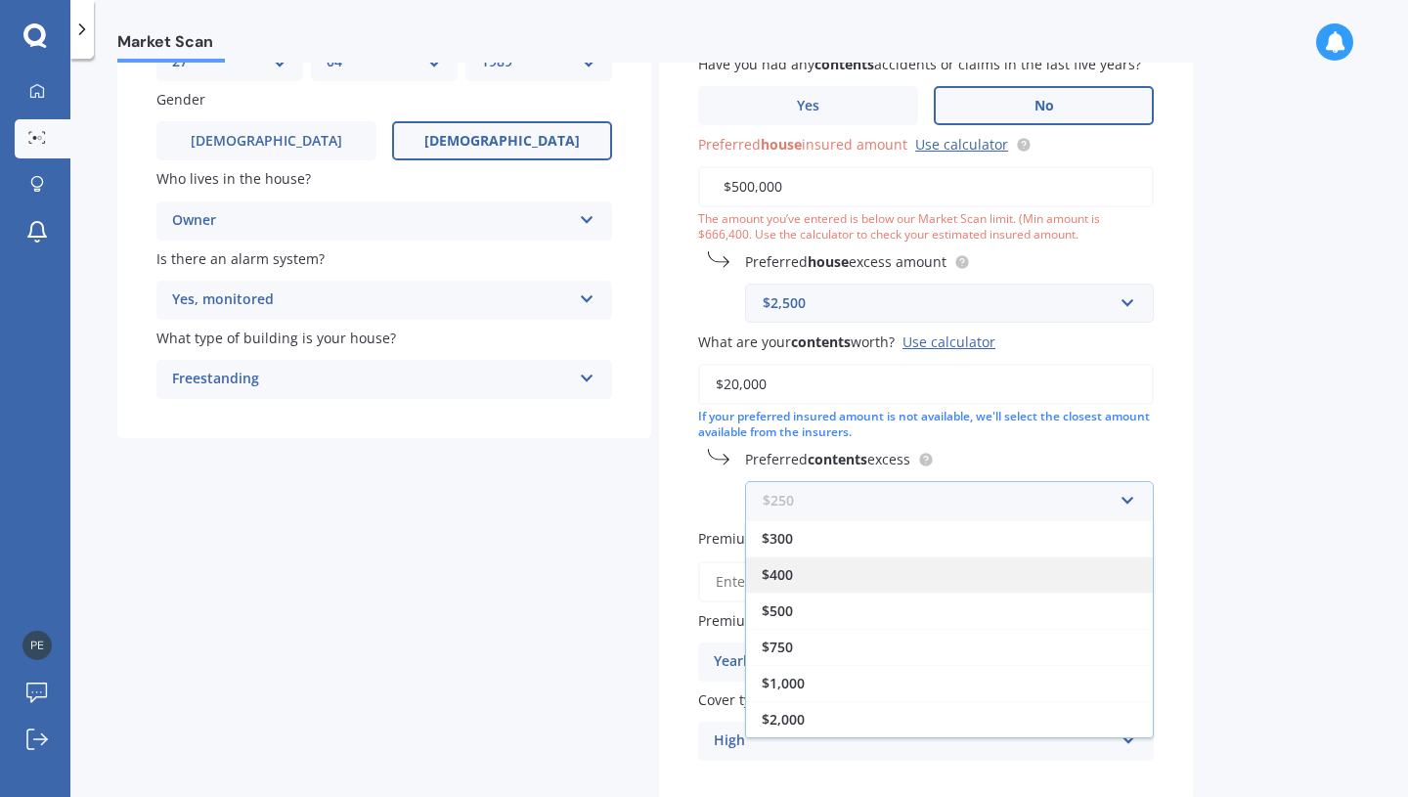
scroll to position [0, 0]
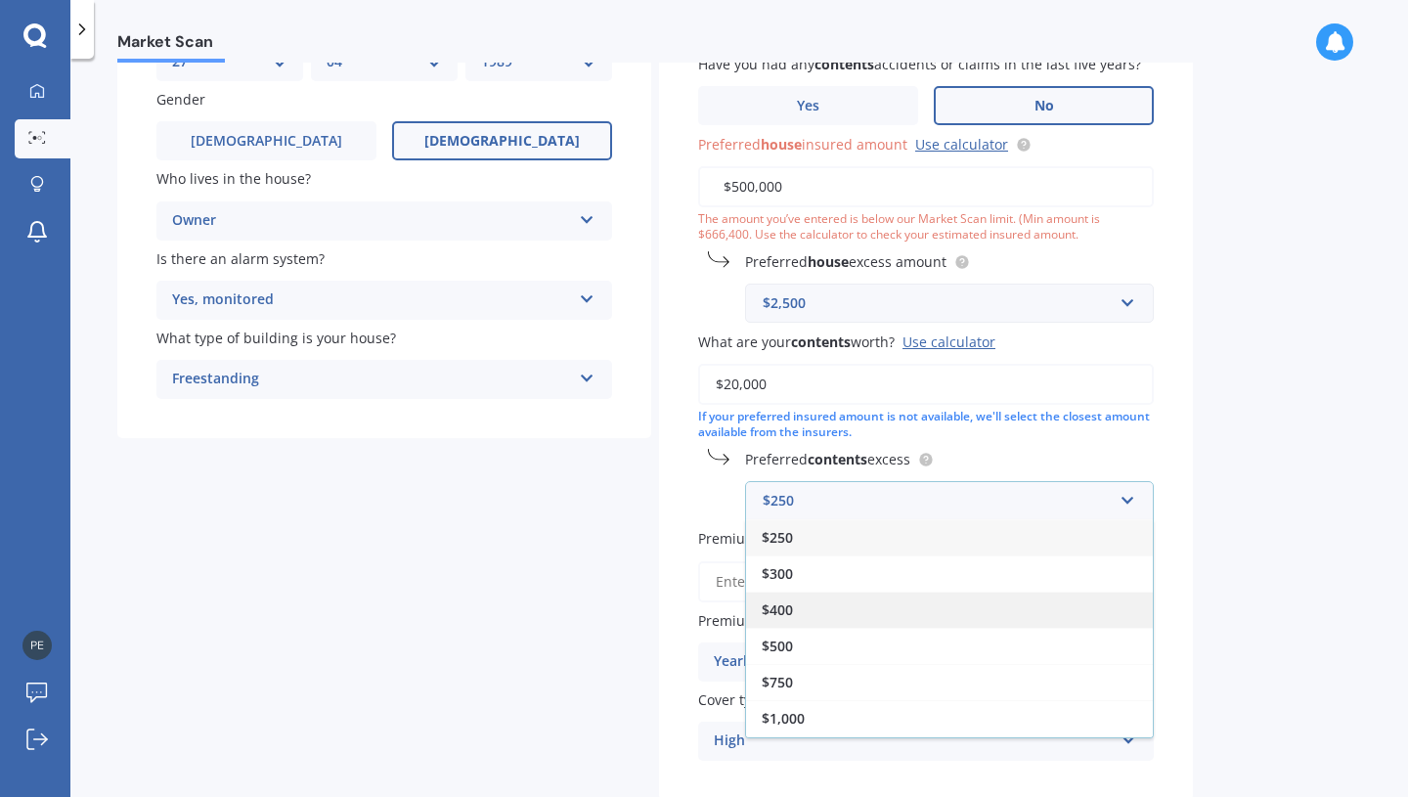
click at [959, 620] on div "$400" at bounding box center [949, 610] width 407 height 36
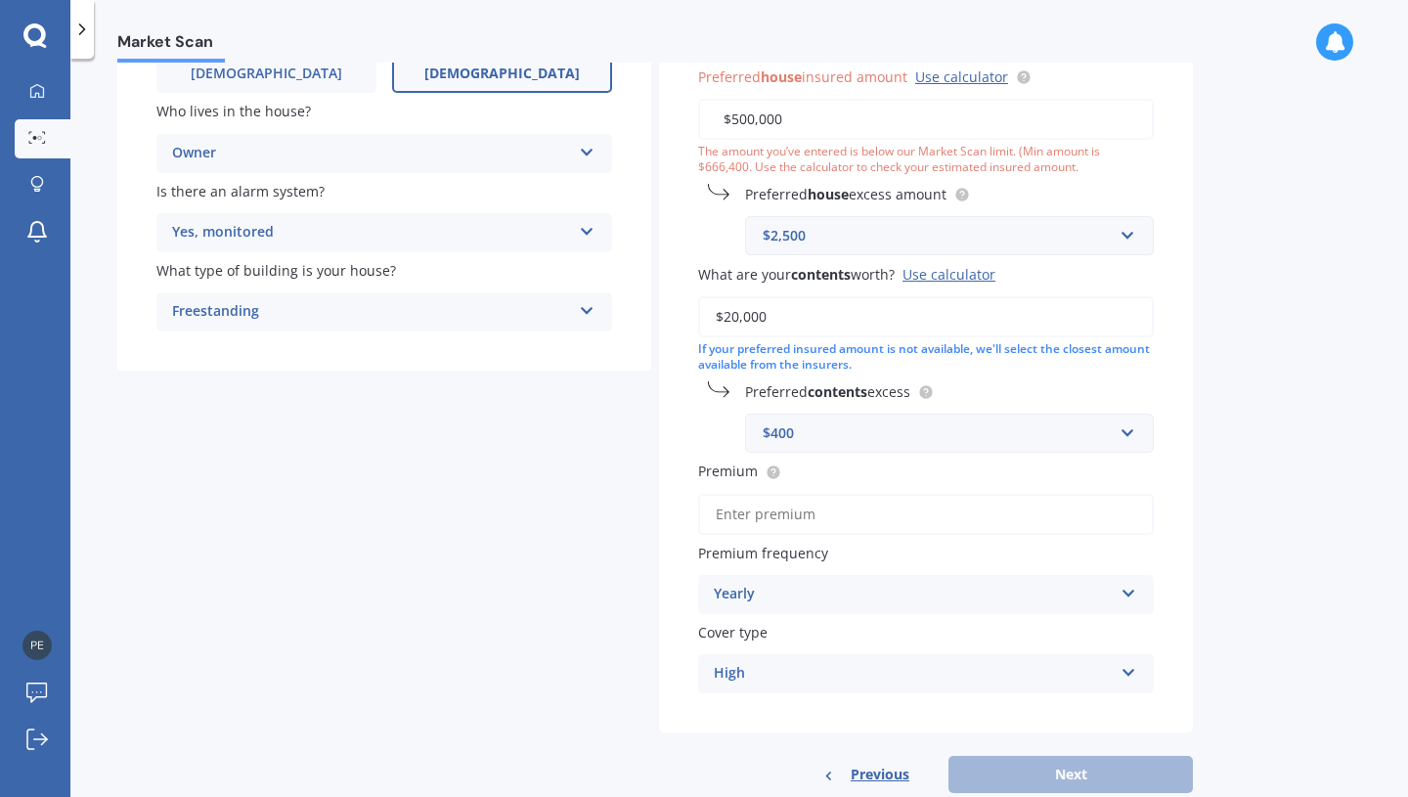
scroll to position [296, 0]
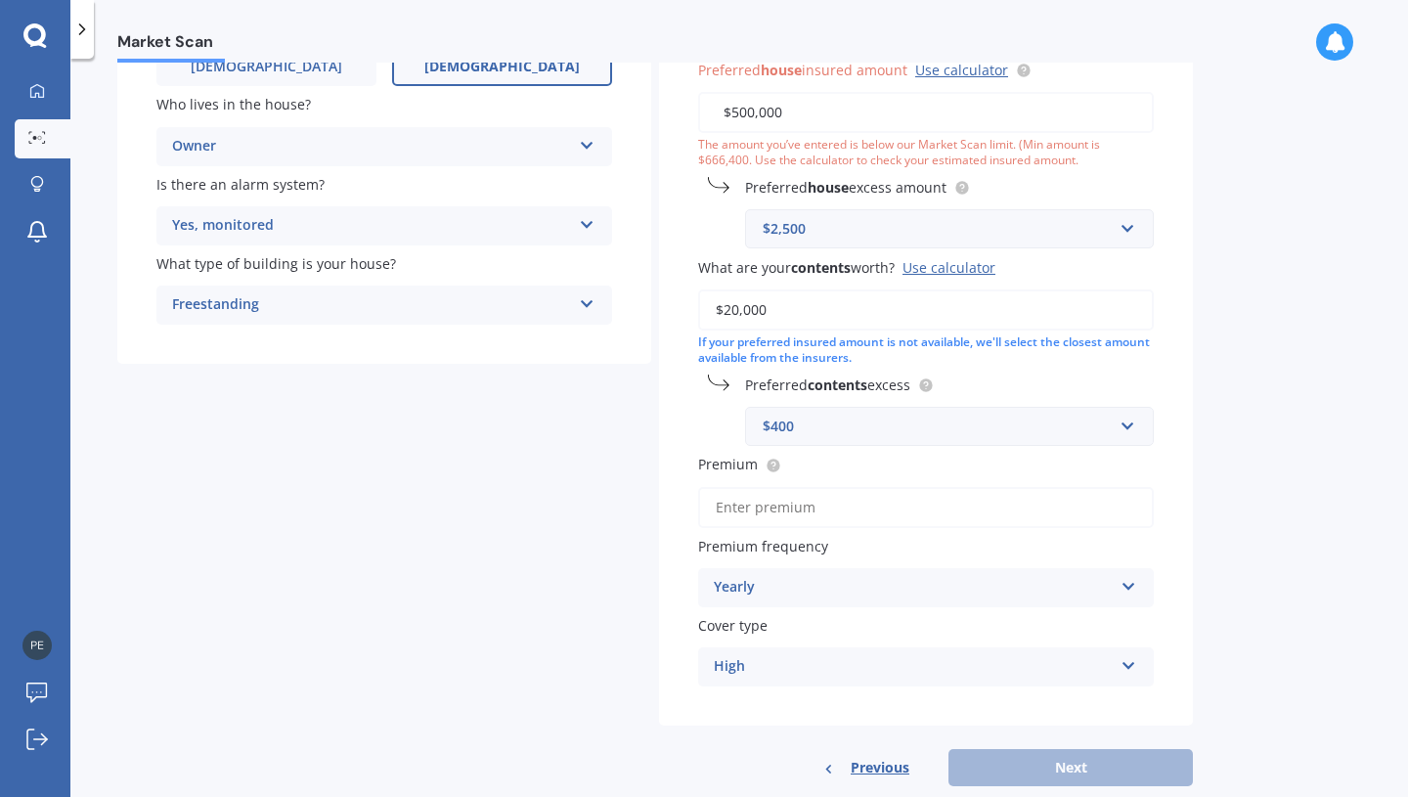
click at [1003, 501] on input "Premium" at bounding box center [926, 507] width 456 height 41
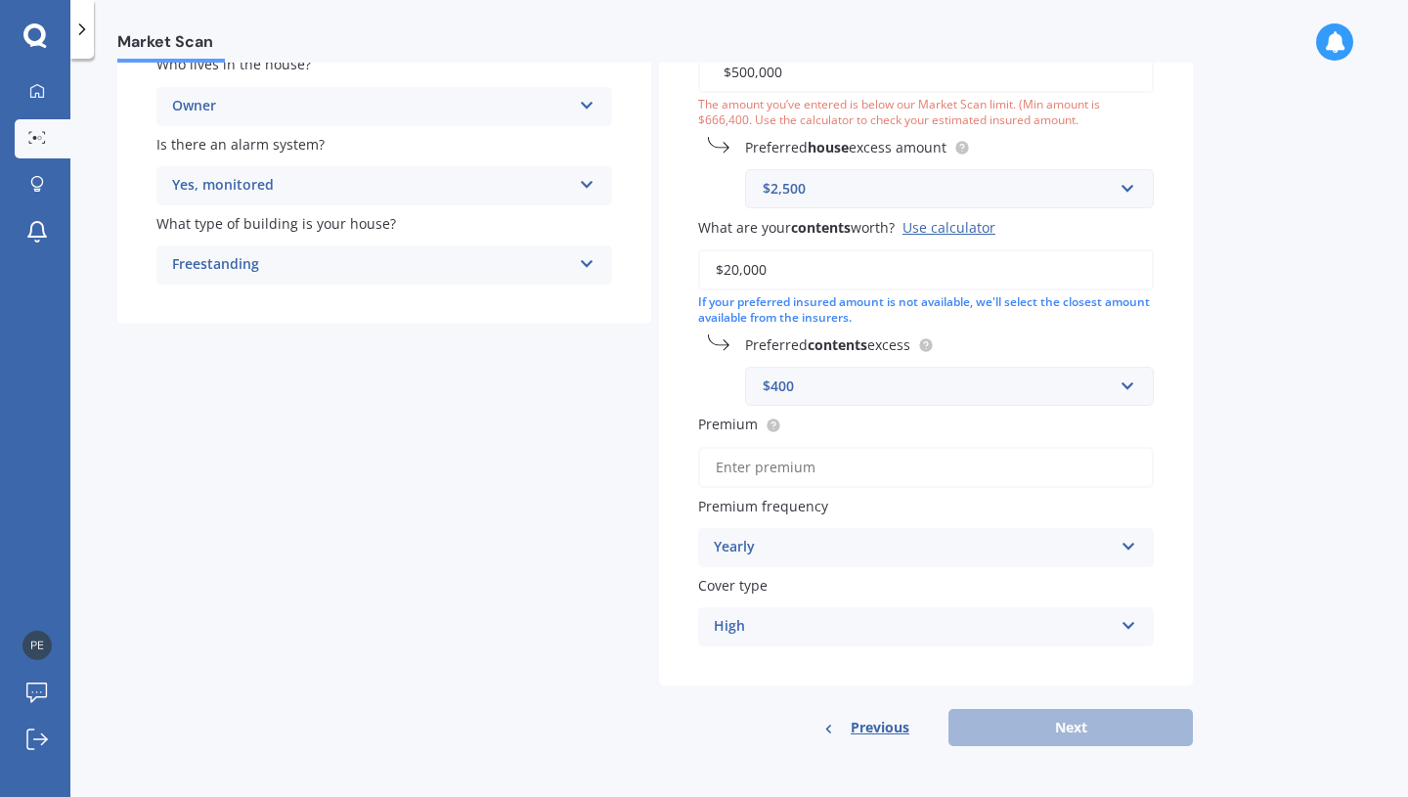
scroll to position [0, 0]
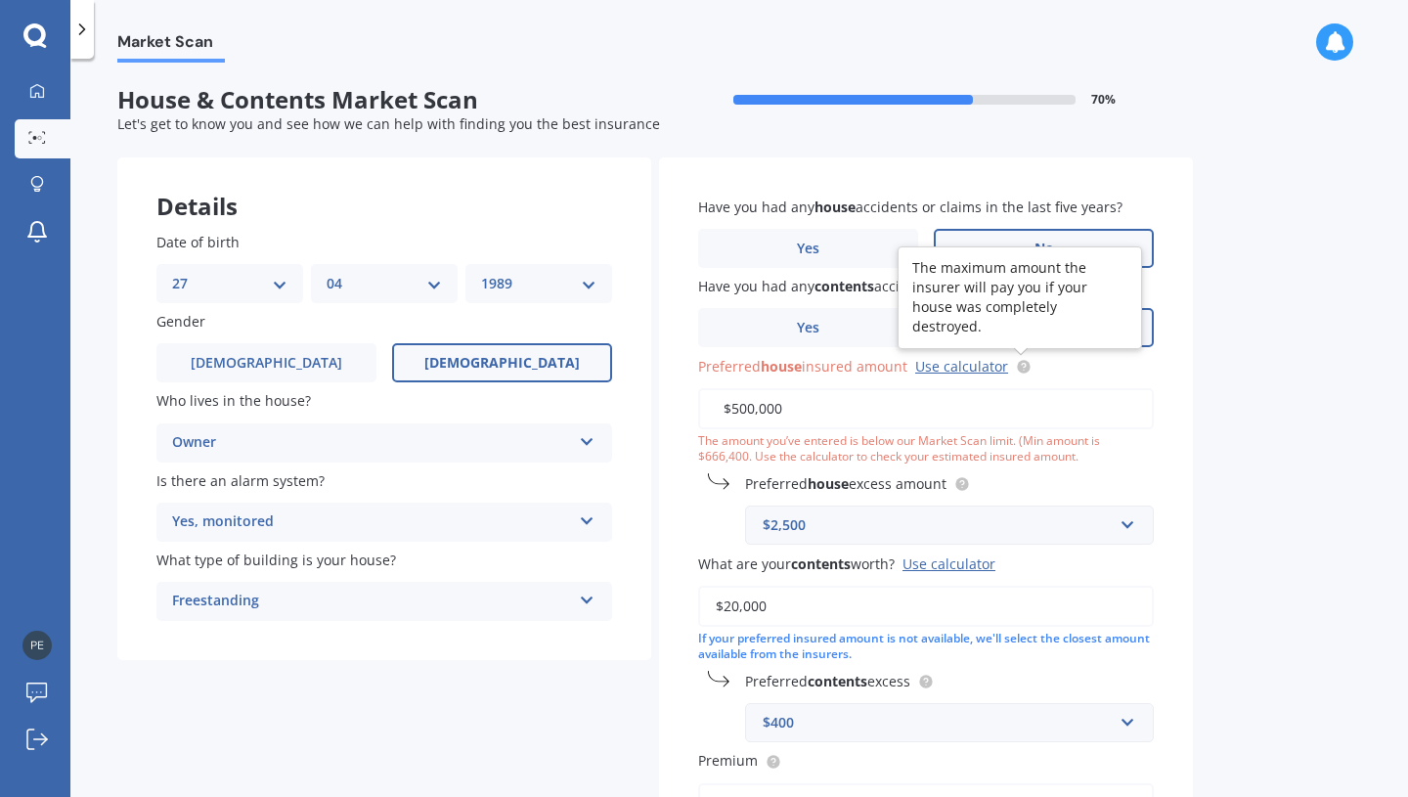
click at [1026, 367] on circle at bounding box center [1023, 366] width 13 height 13
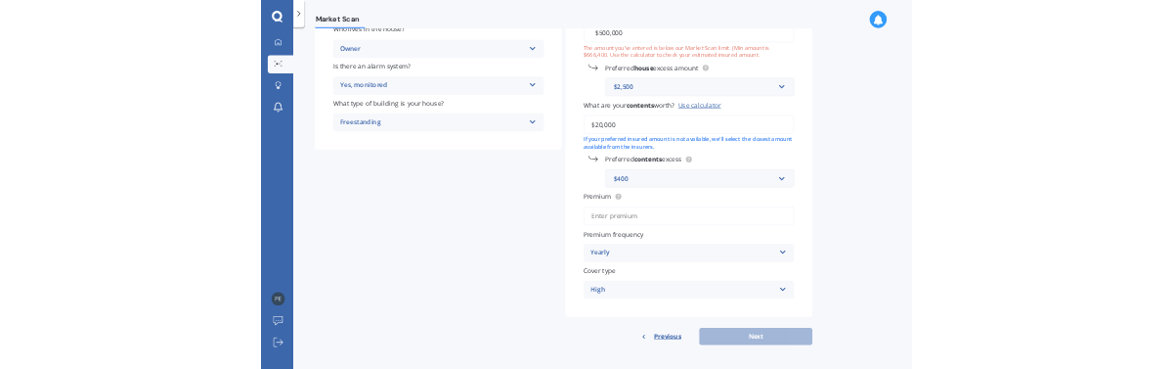
scroll to position [334, 0]
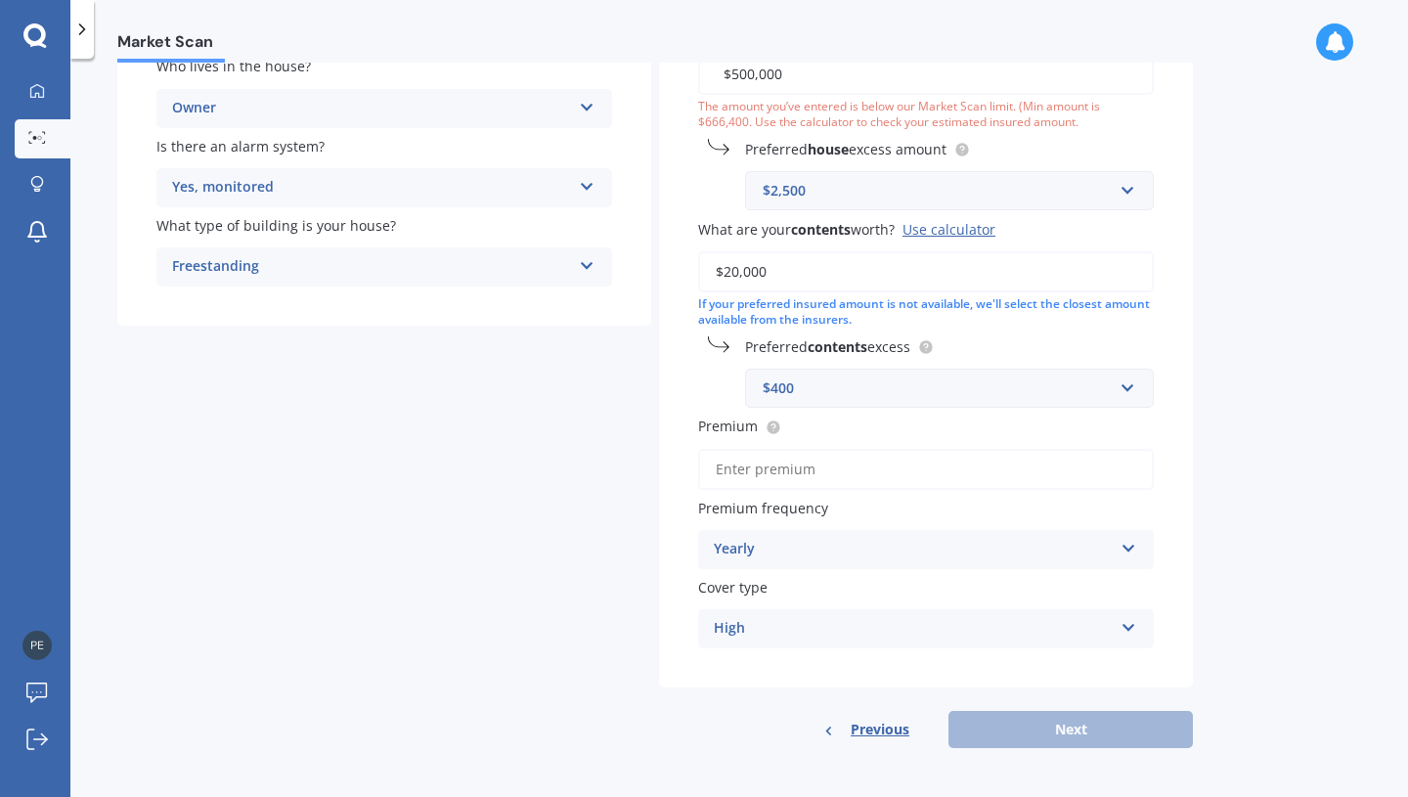
click at [958, 484] on input "Premium" at bounding box center [926, 469] width 456 height 41
click at [775, 425] on circle at bounding box center [773, 426] width 13 height 13
click at [808, 481] on input "Premium" at bounding box center [926, 469] width 456 height 41
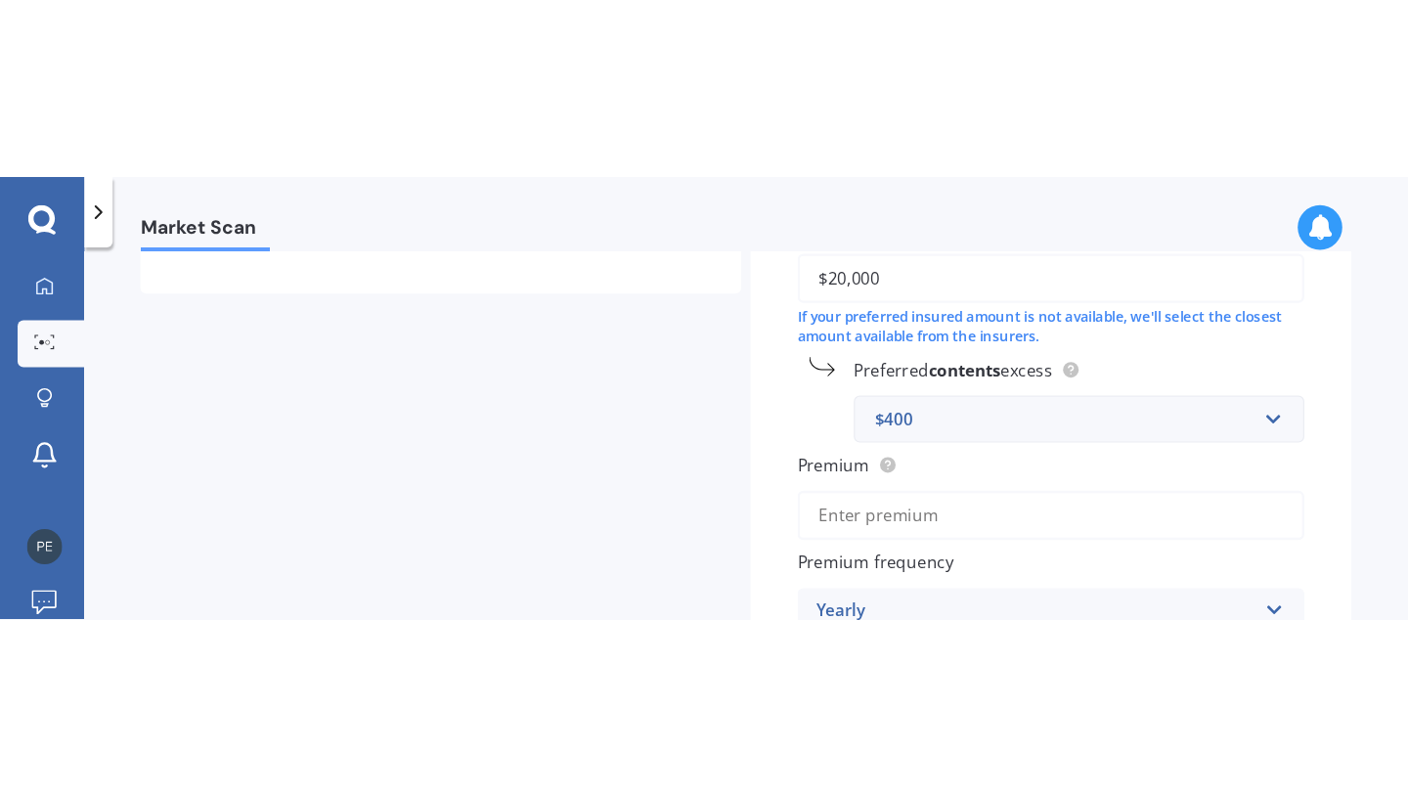
scroll to position [583, 0]
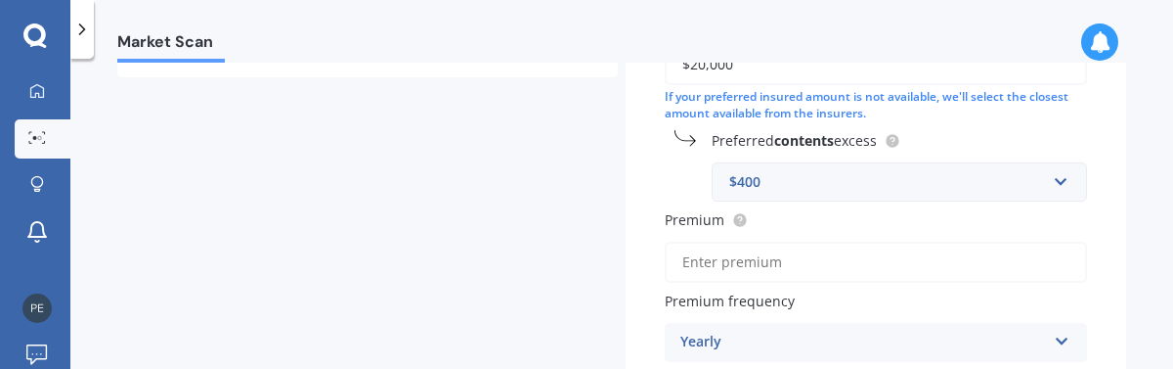
click at [732, 263] on input "Premium" at bounding box center [876, 261] width 422 height 41
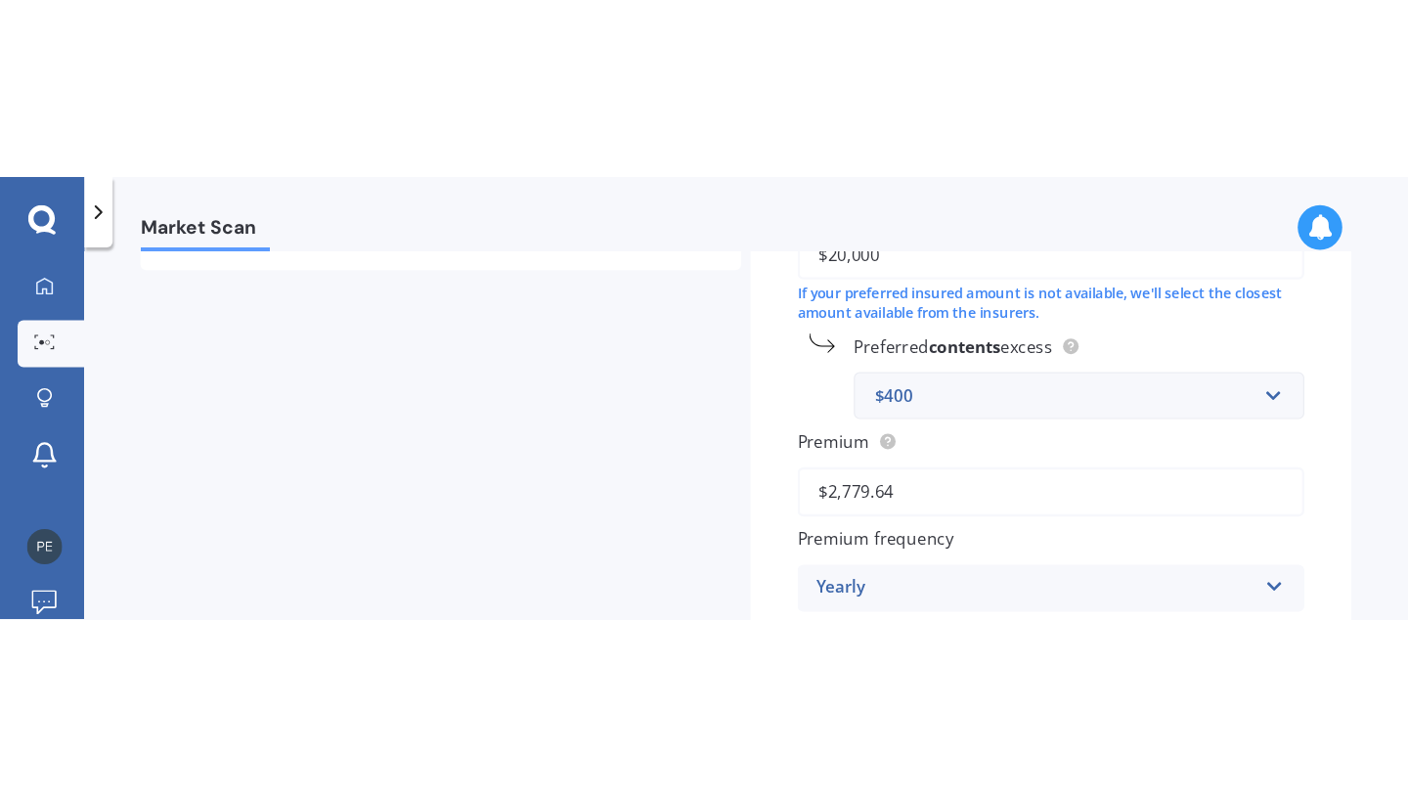
scroll to position [336, 0]
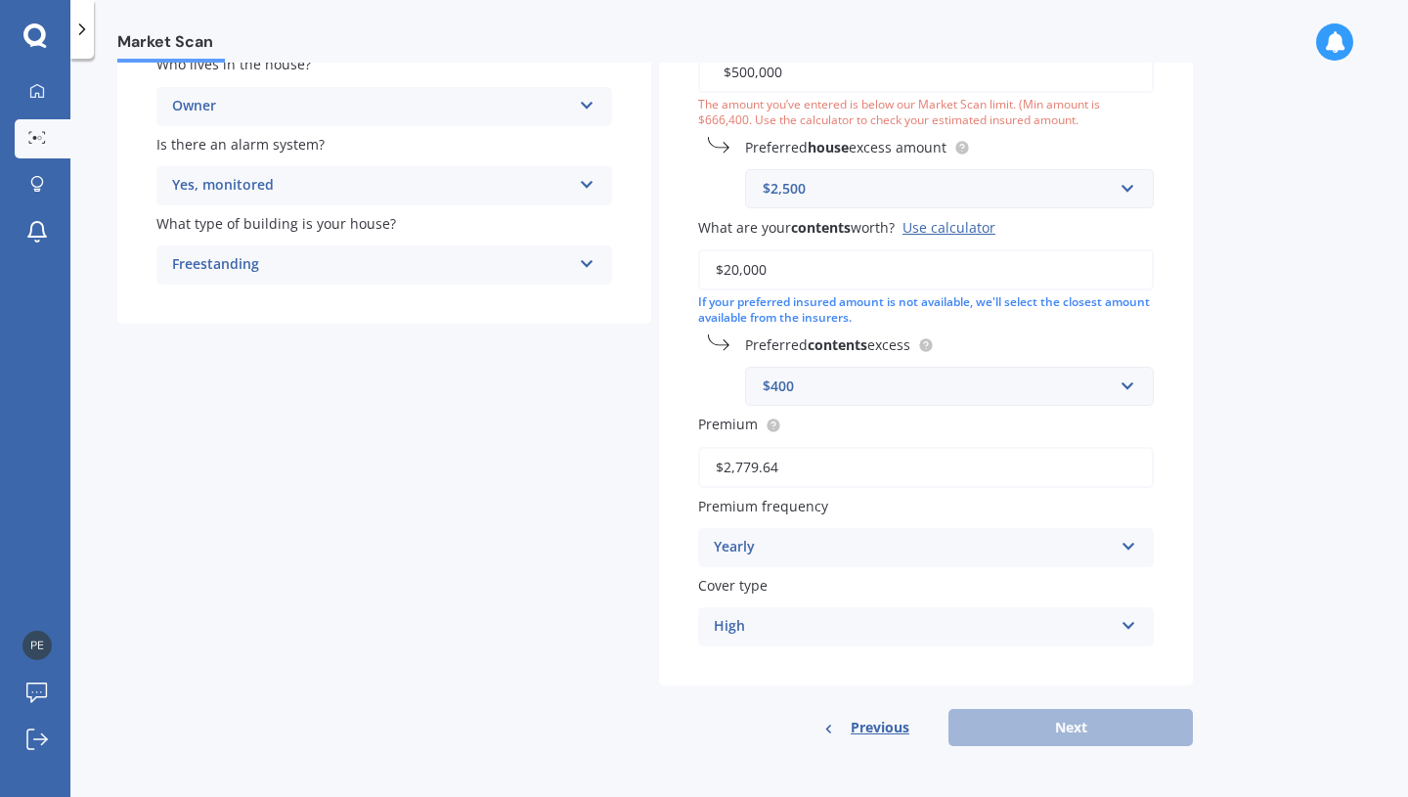
type input "$2,779.64"
click at [1030, 615] on div "High" at bounding box center [913, 626] width 399 height 23
click at [1050, 663] on div "High" at bounding box center [926, 664] width 454 height 35
click at [1014, 735] on div "Previous Next" at bounding box center [926, 727] width 534 height 37
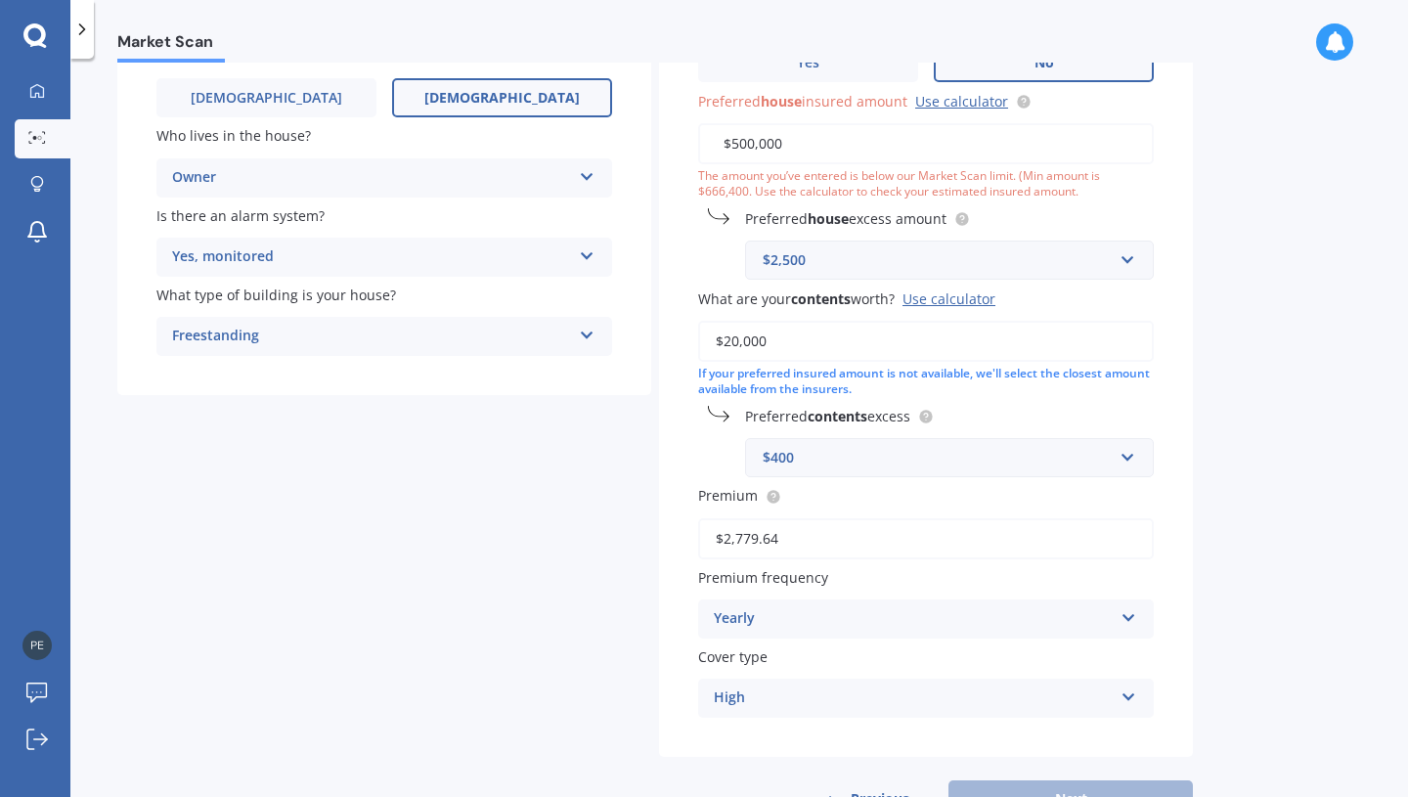
scroll to position [262, 0]
click at [886, 259] on div "$2,500" at bounding box center [938, 263] width 350 height 22
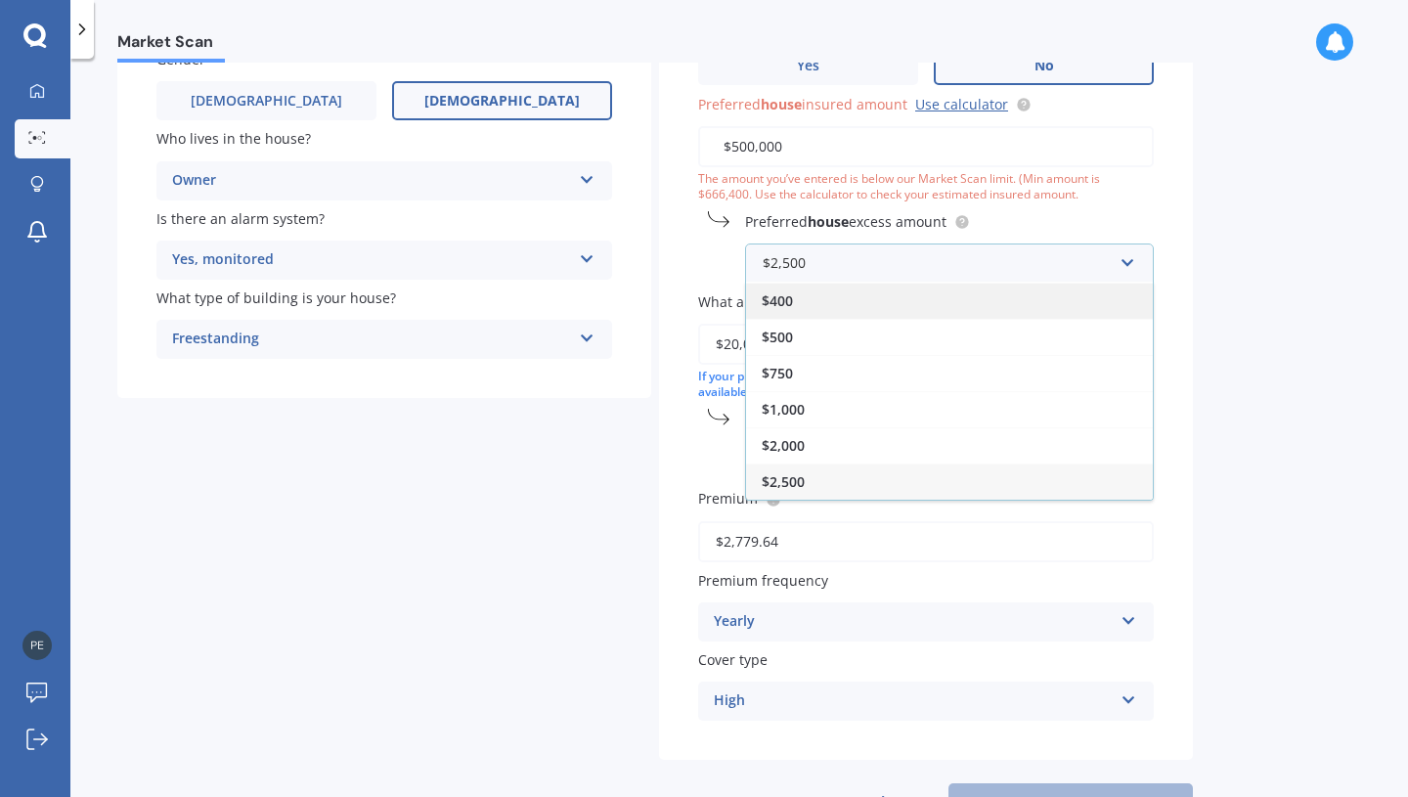
click at [881, 292] on div "$400" at bounding box center [949, 301] width 407 height 36
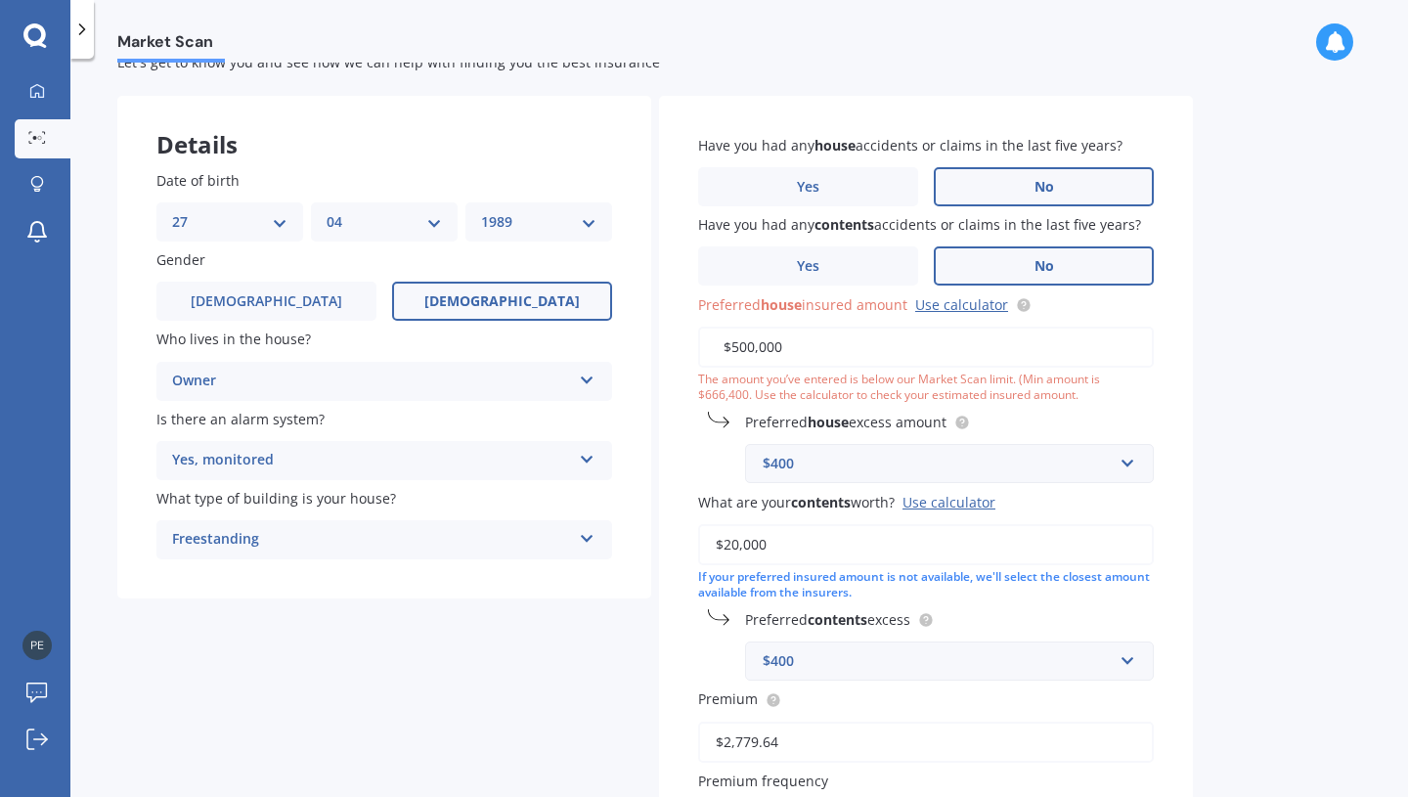
scroll to position [61, 0]
drag, startPoint x: 856, startPoint y: 344, endPoint x: 729, endPoint y: 330, distance: 127.8
click at [729, 330] on input "$500,000" at bounding box center [926, 348] width 456 height 41
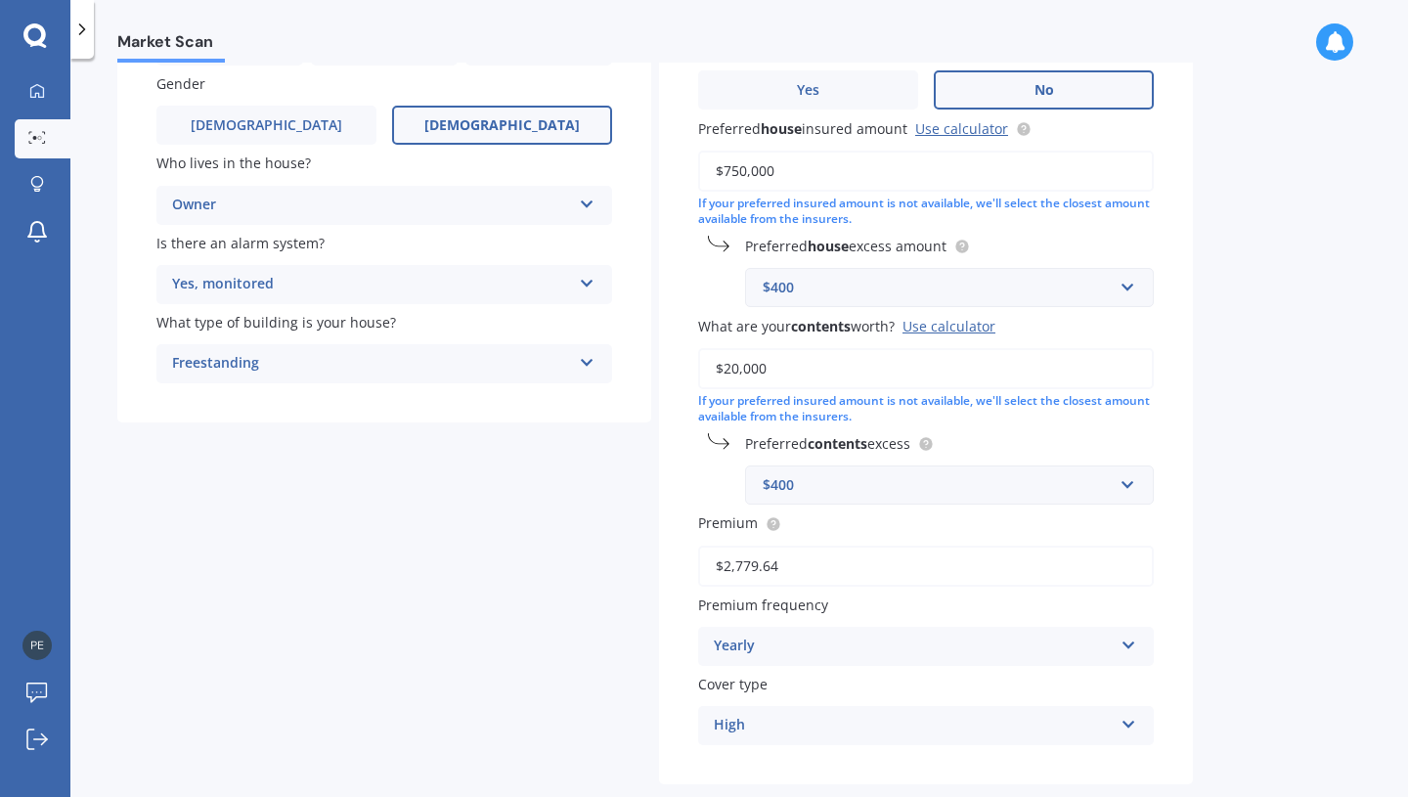
scroll to position [336, 0]
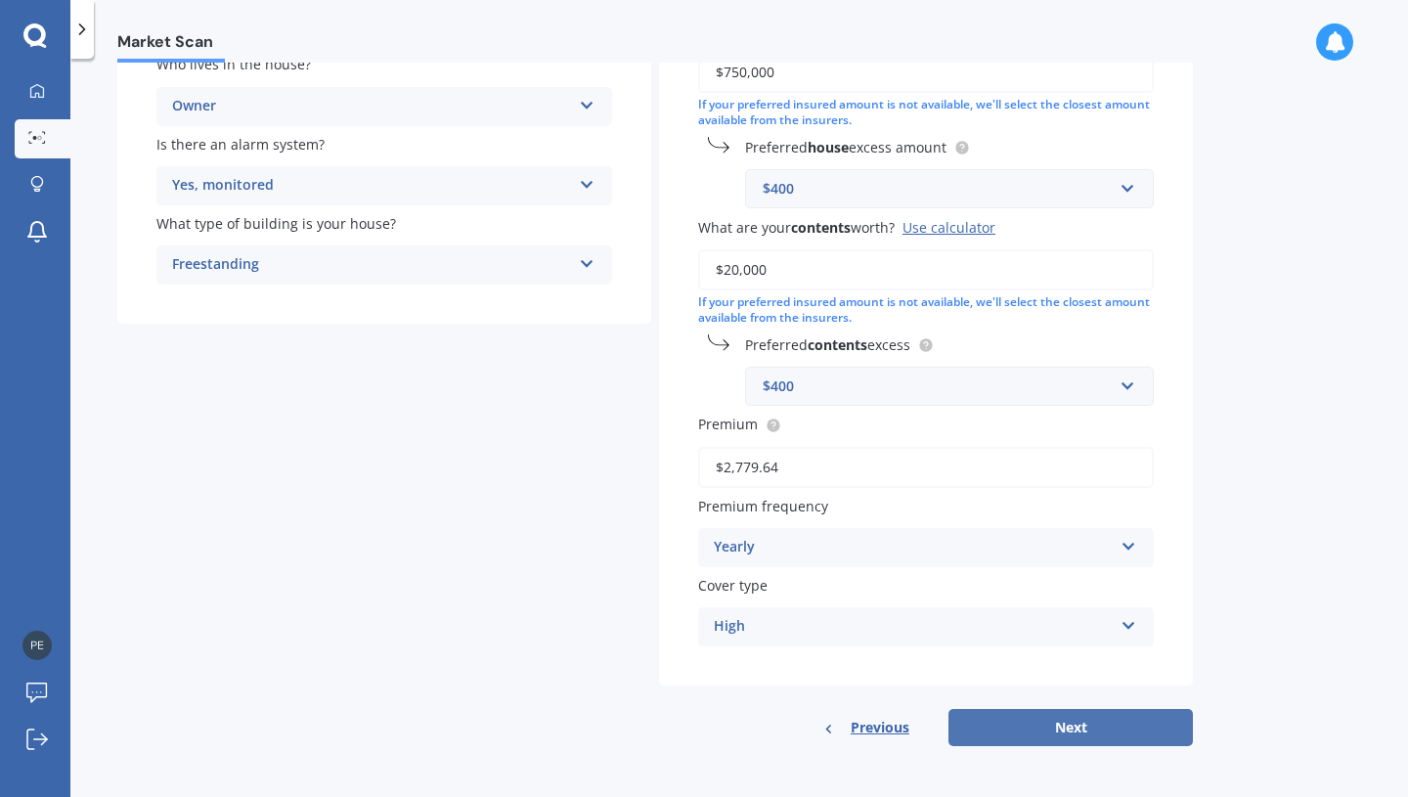
type input "$750,000"
click at [1032, 740] on button "Next" at bounding box center [1070, 727] width 244 height 37
select select "27"
select select "04"
select select "1989"
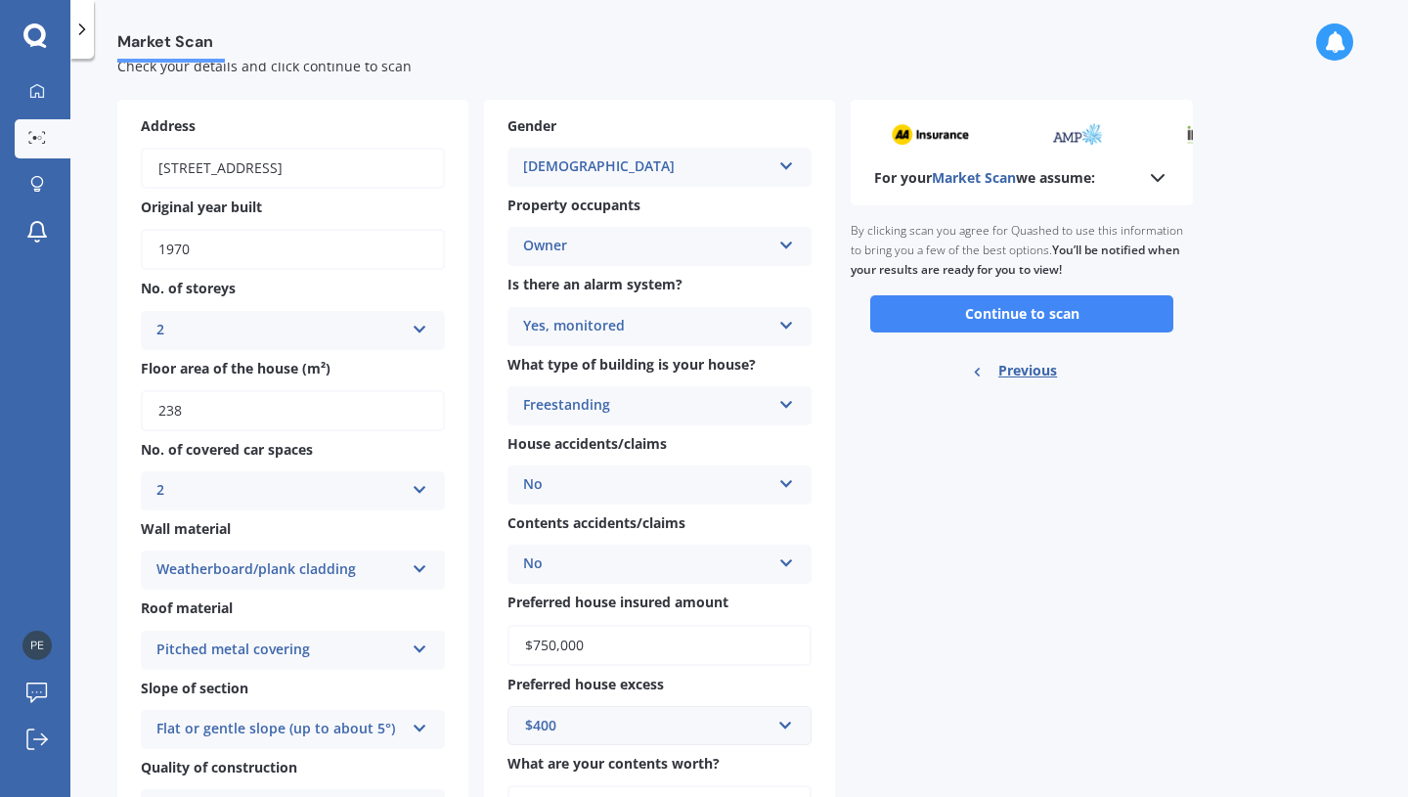
scroll to position [0, 0]
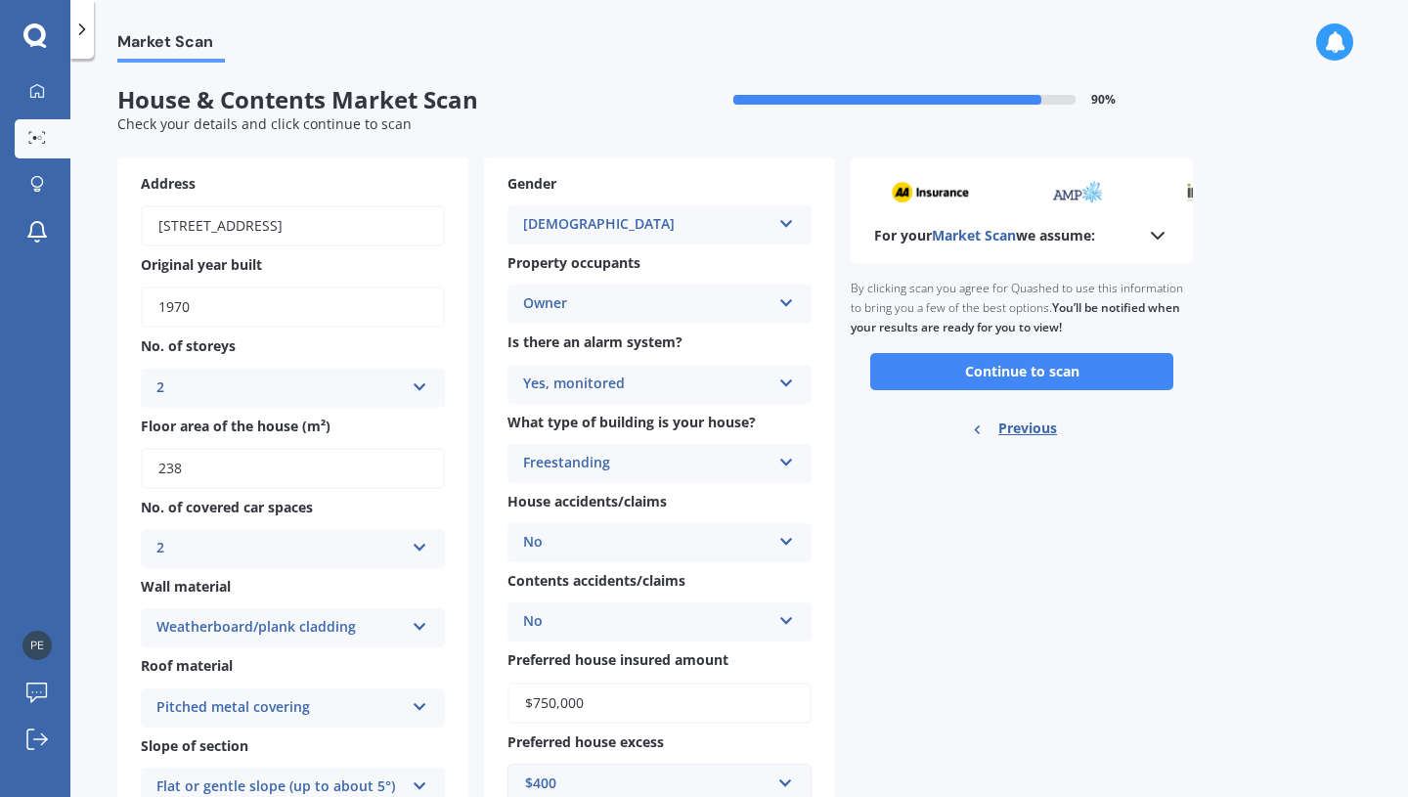
click at [779, 383] on icon at bounding box center [786, 380] width 17 height 14
click at [699, 485] on div "No" at bounding box center [659, 492] width 302 height 35
click at [927, 367] on button "Continue to scan" at bounding box center [1021, 371] width 303 height 37
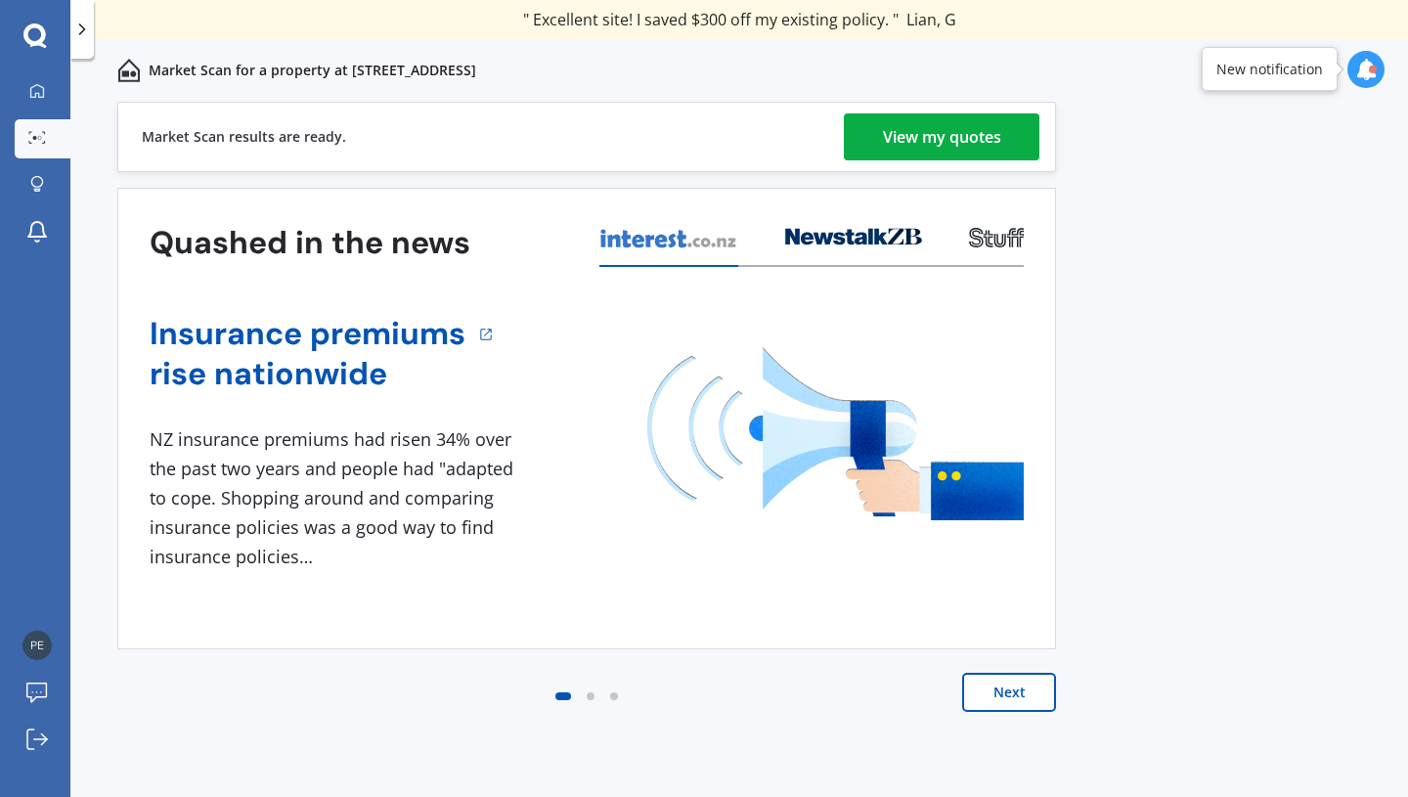
click at [942, 150] on div "View my quotes" at bounding box center [942, 136] width 118 height 47
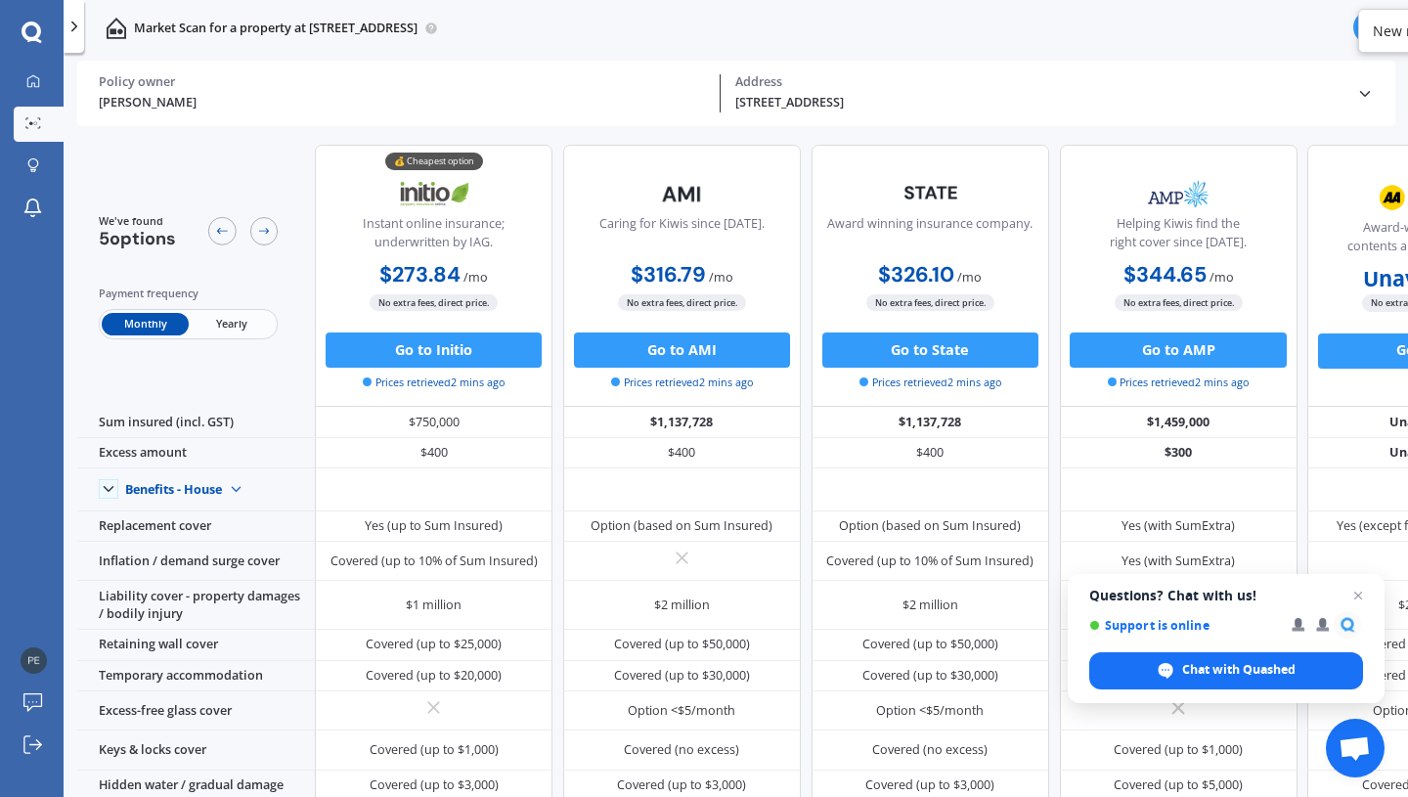
click at [228, 313] on span "Yearly" at bounding box center [232, 324] width 86 height 22
